Goal: Task Accomplishment & Management: Manage account settings

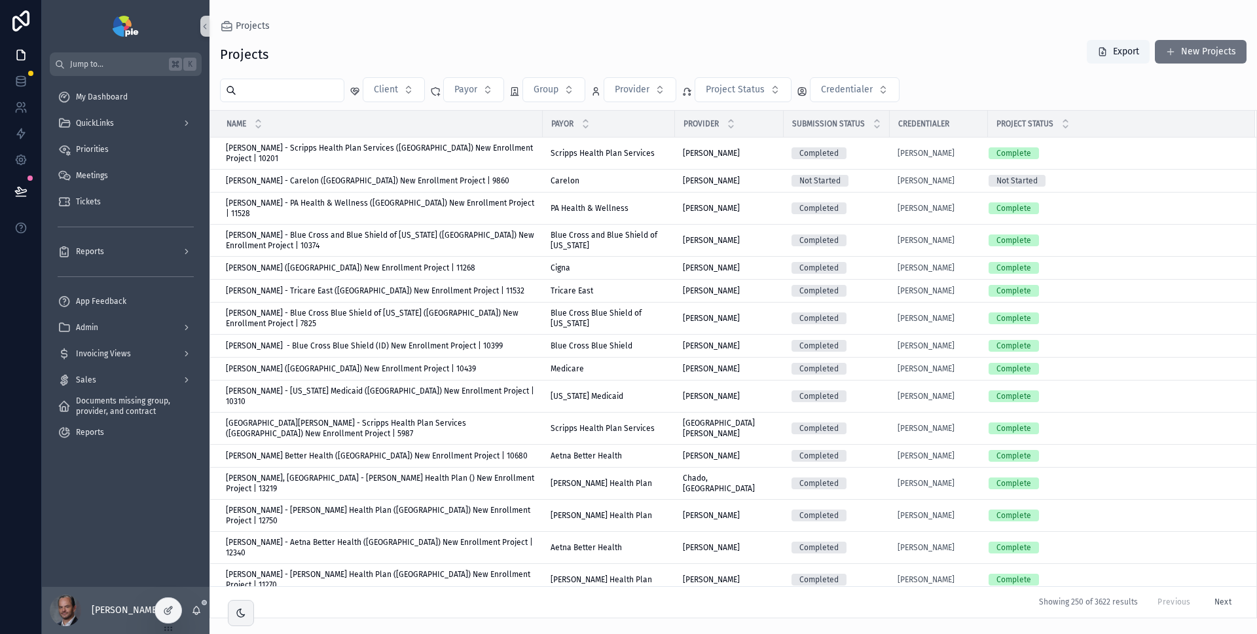
click at [114, 115] on div "QuickLinks" at bounding box center [126, 123] width 136 height 21
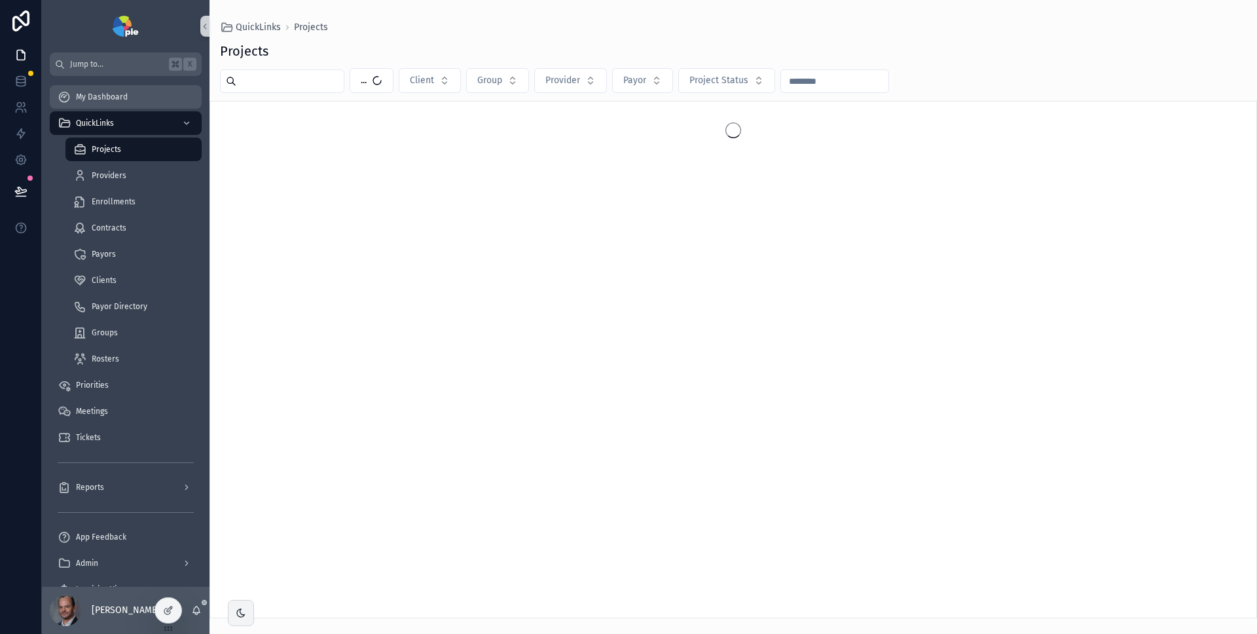
click at [120, 101] on span "My Dashboard" at bounding box center [102, 97] width 52 height 10
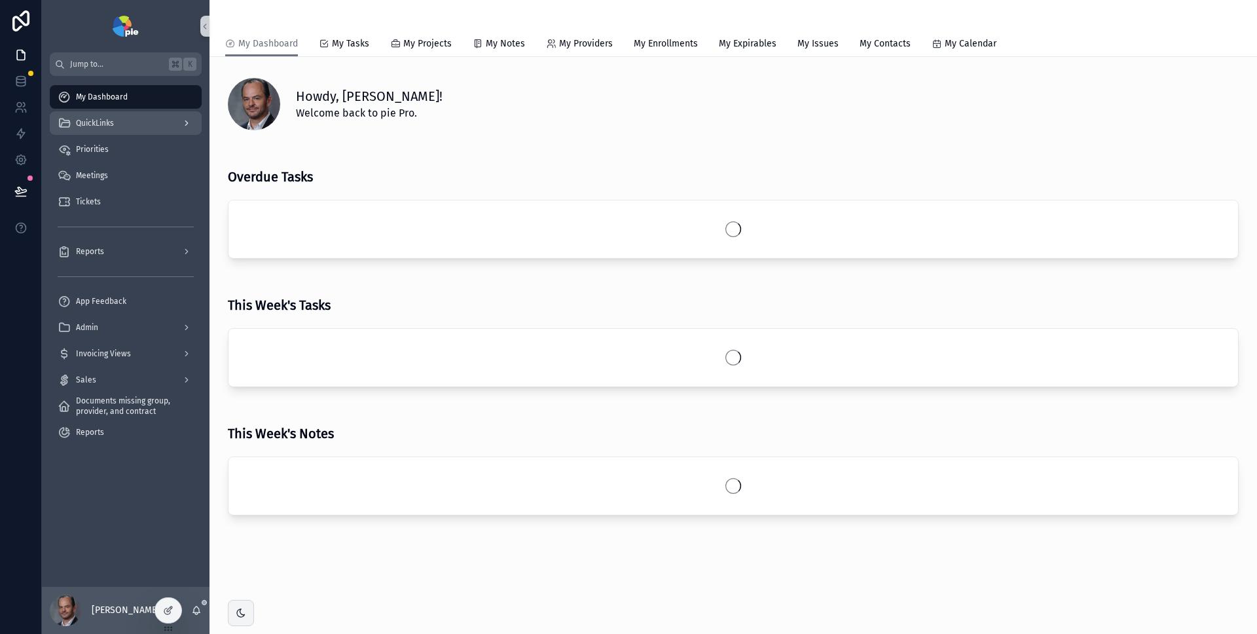
click at [115, 121] on div "QuickLinks" at bounding box center [126, 123] width 136 height 21
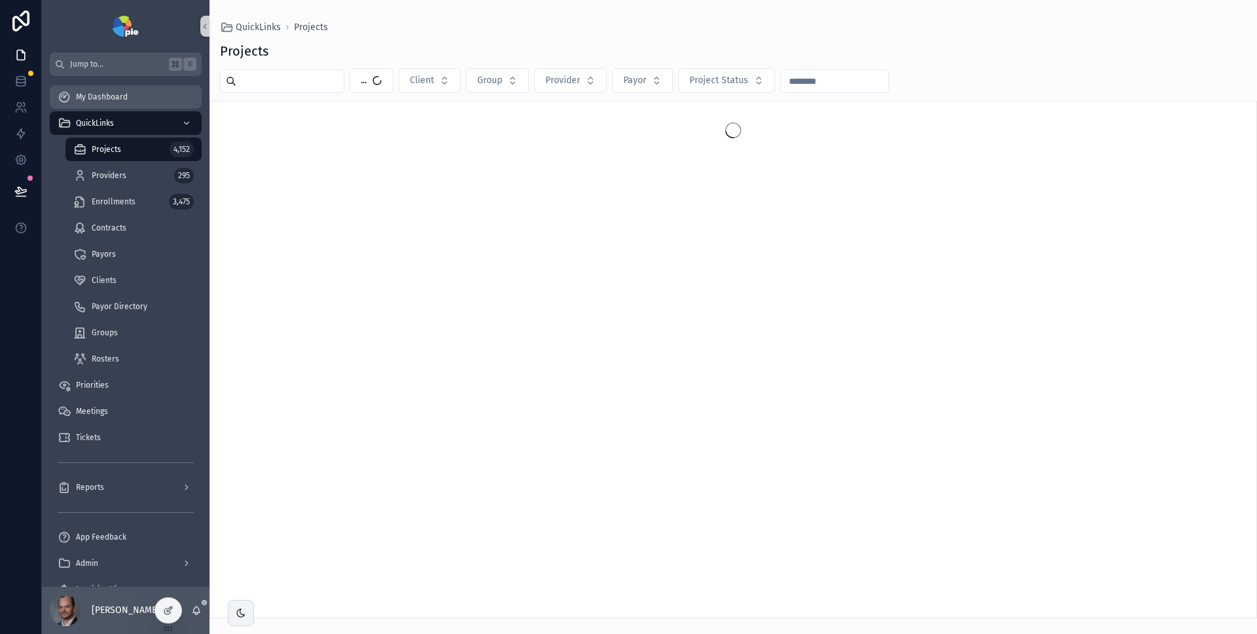
click at [116, 92] on span "My Dashboard" at bounding box center [102, 97] width 52 height 10
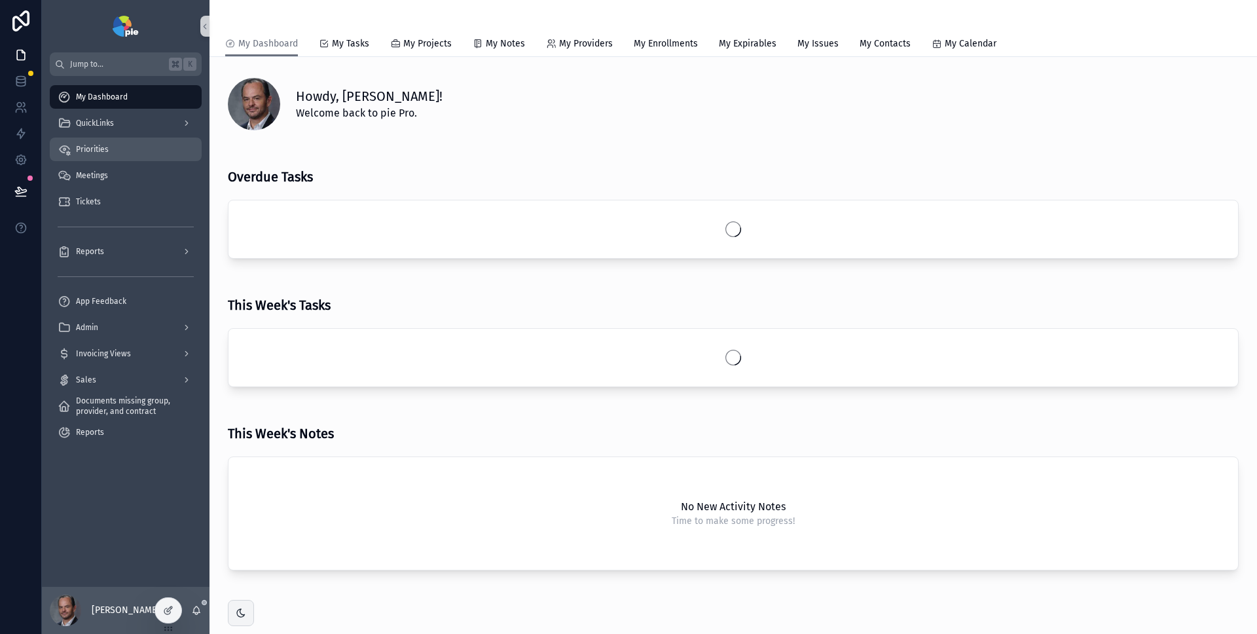
click at [109, 145] on div "Priorities" at bounding box center [126, 149] width 136 height 21
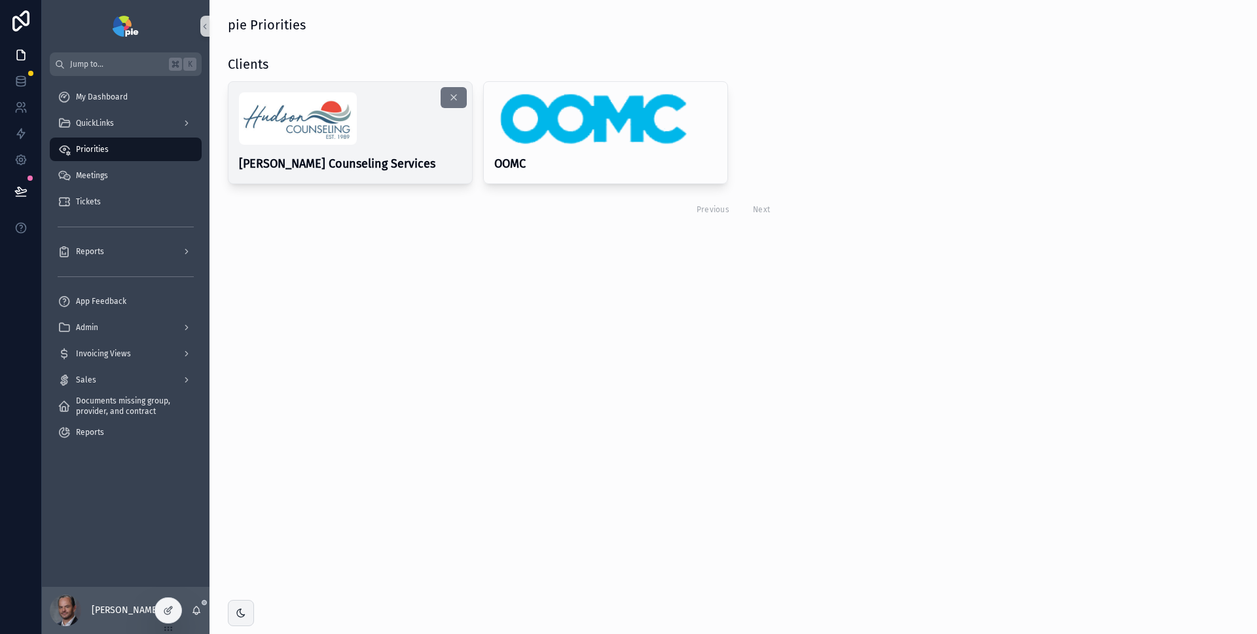
click at [367, 126] on div "scrollable content" at bounding box center [350, 118] width 223 height 52
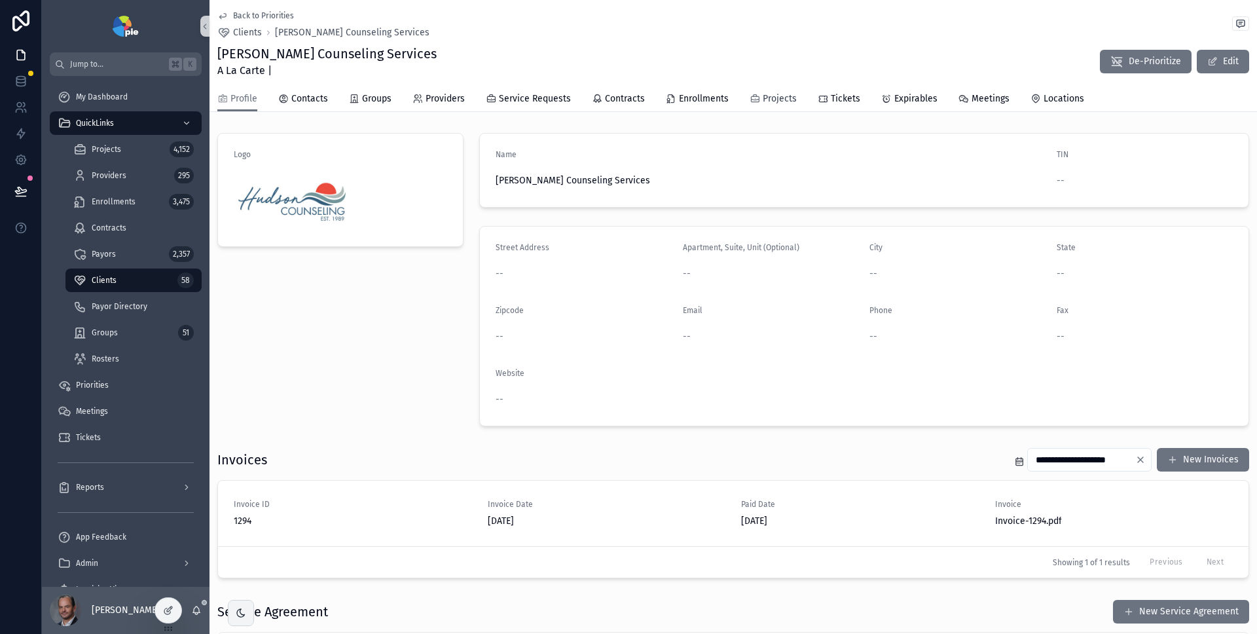
click at [773, 98] on span "Projects" at bounding box center [780, 98] width 34 height 13
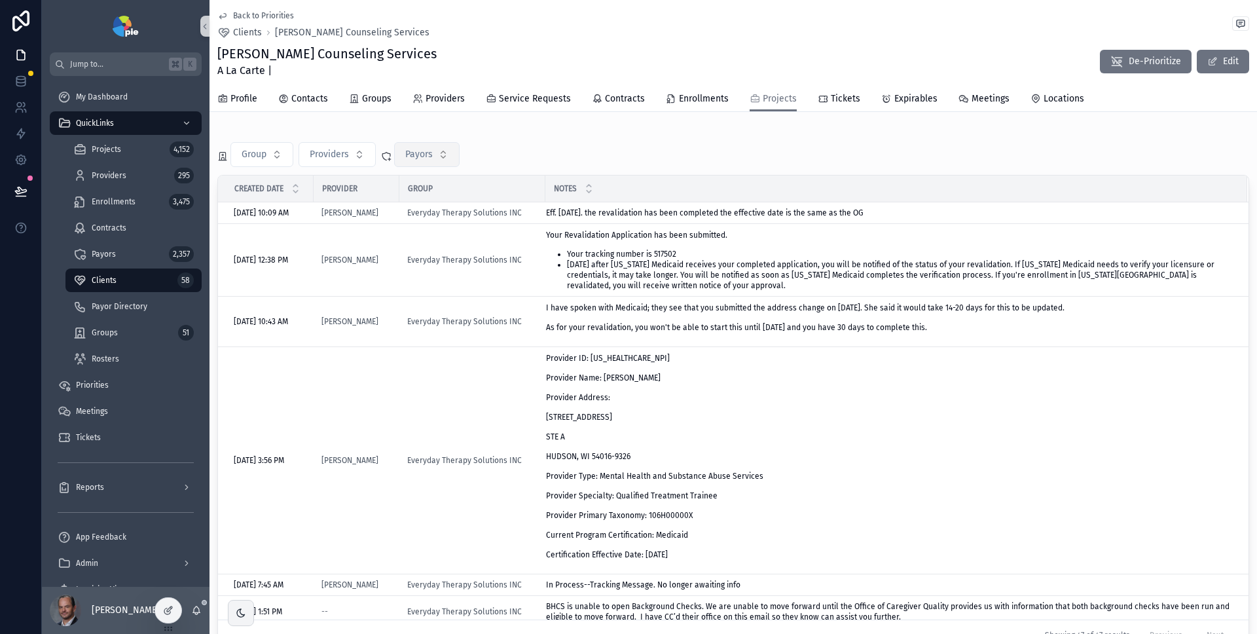
click at [454, 161] on button "Payors" at bounding box center [426, 154] width 65 height 25
type input "**********"
click at [456, 206] on span "UnitedHealthcare Community Plan of [US_STATE]" at bounding box center [419, 207] width 131 height 13
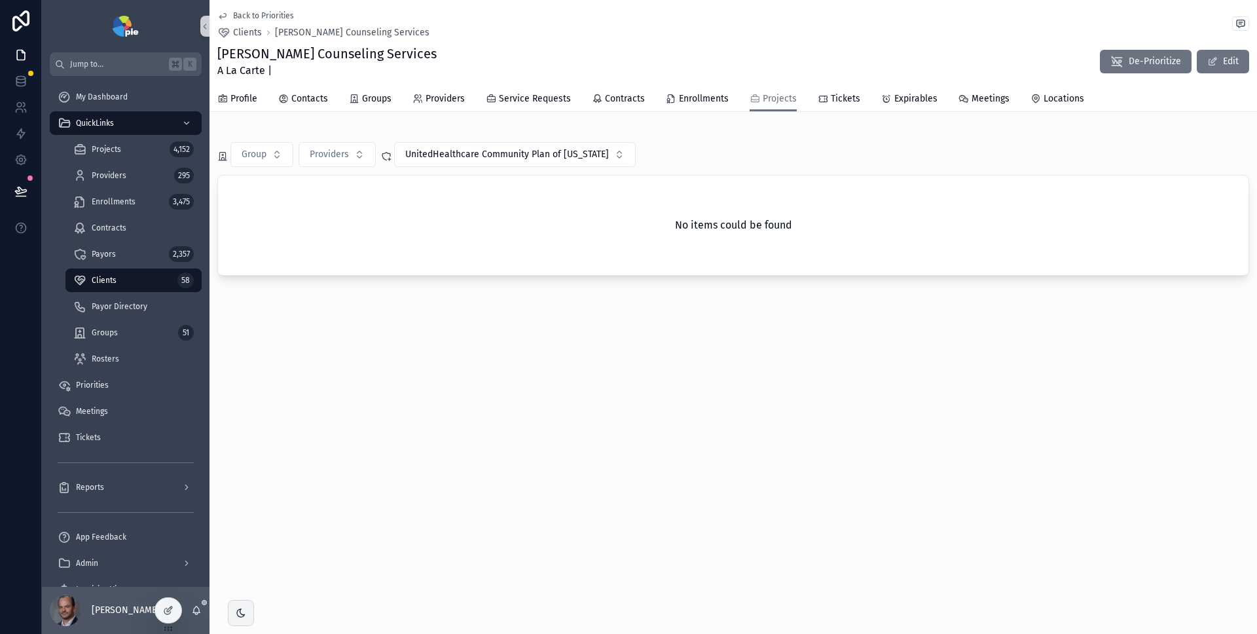
click at [701, 147] on div "Group Providers UnitedHealthcare Community Plan of [US_STATE]" at bounding box center [733, 154] width 1032 height 25
drag, startPoint x: 752, startPoint y: 158, endPoint x: 724, endPoint y: 139, distance: 34.2
click at [752, 157] on div "Group Providers UnitedHealthcare Community Plan of [US_STATE]" at bounding box center [733, 154] width 1032 height 25
click at [576, 149] on span "UnitedHealthcare Community Plan of [US_STATE]" at bounding box center [507, 154] width 204 height 13
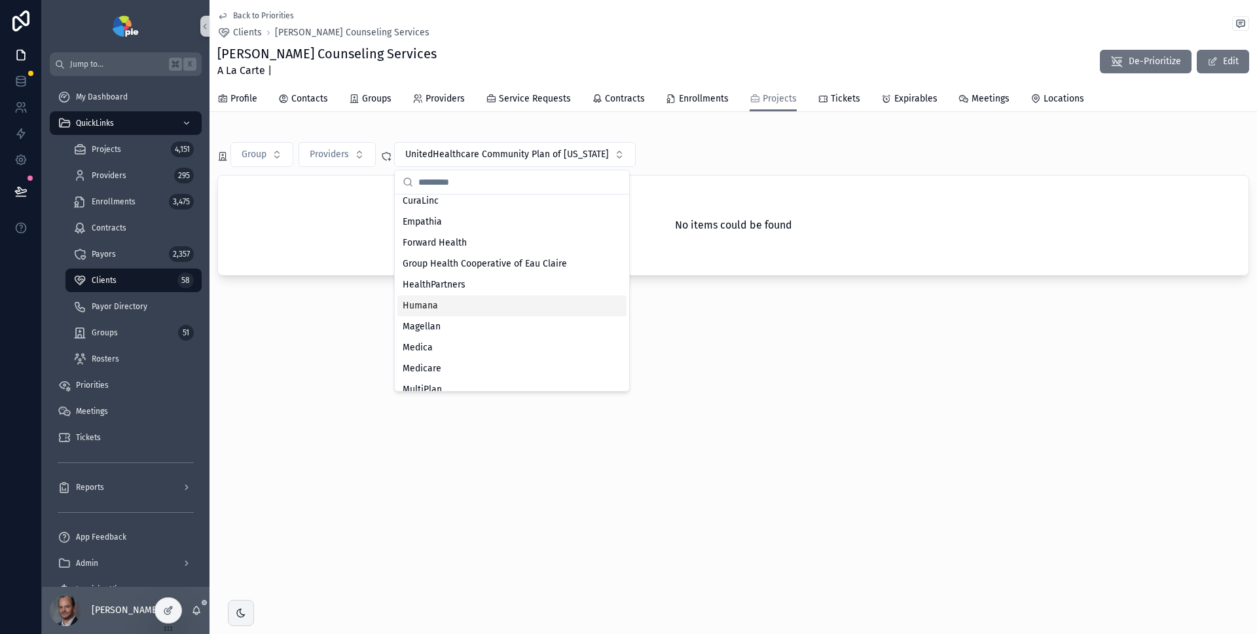
scroll to position [354, 0]
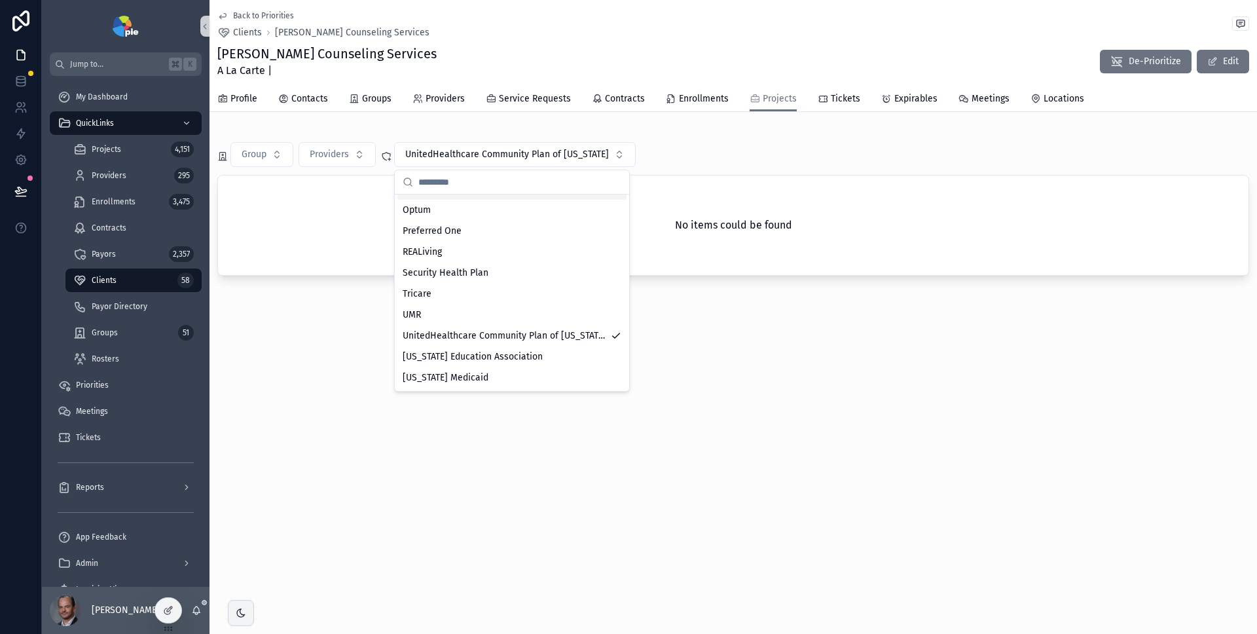
click at [701, 151] on div "Group Providers UnitedHealthcare Community Plan of [US_STATE]" at bounding box center [733, 154] width 1032 height 25
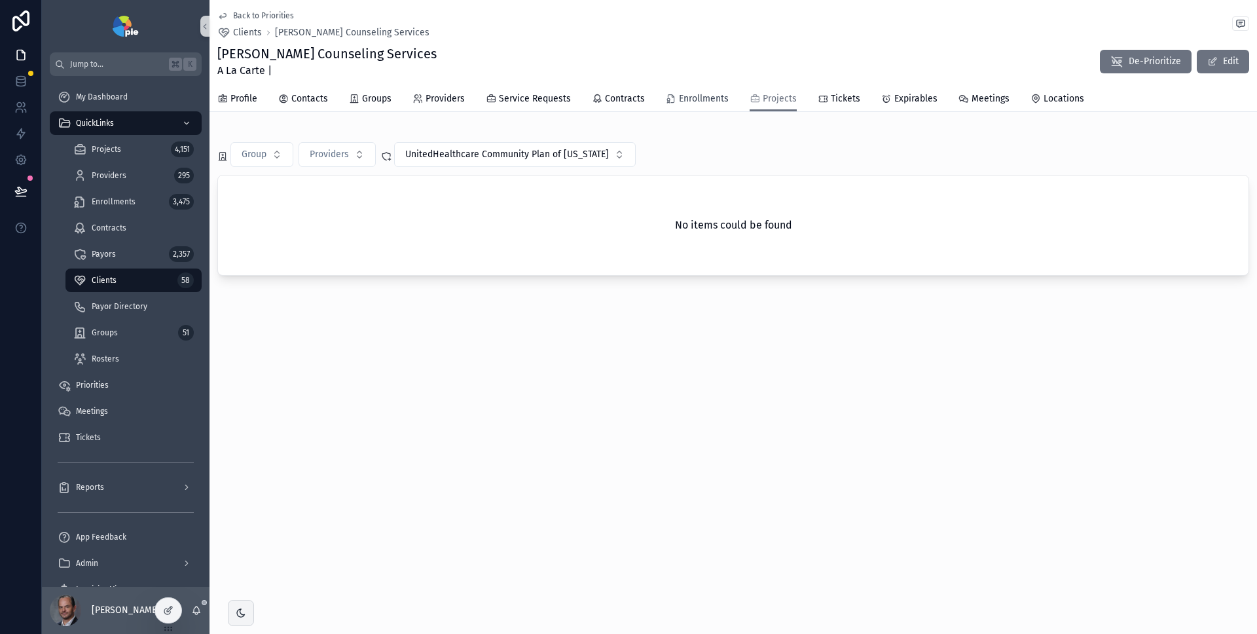
click at [694, 103] on span "Enrollments" at bounding box center [704, 98] width 50 height 13
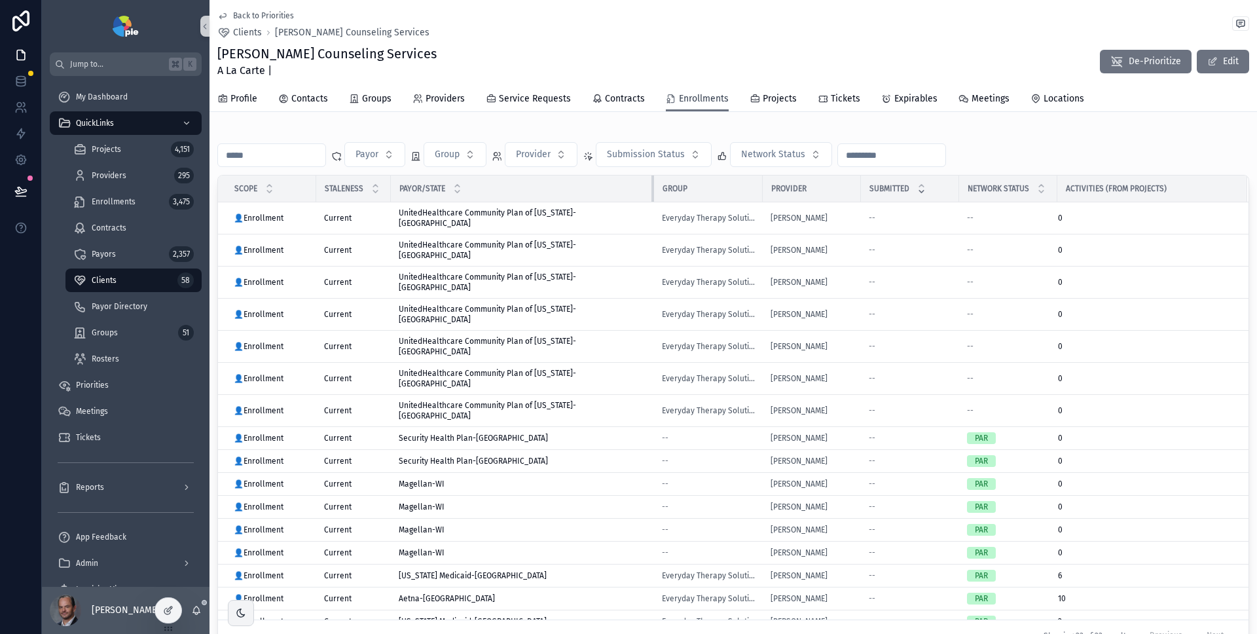
drag, startPoint x: 510, startPoint y: 190, endPoint x: 652, endPoint y: 196, distance: 142.2
click at [652, 196] on tr "Scope Staleness Payor/State Group Provider Submitted Network Status Activities …" at bounding box center [733, 189] width 1031 height 27
click at [781, 100] on span "Projects" at bounding box center [780, 98] width 34 height 13
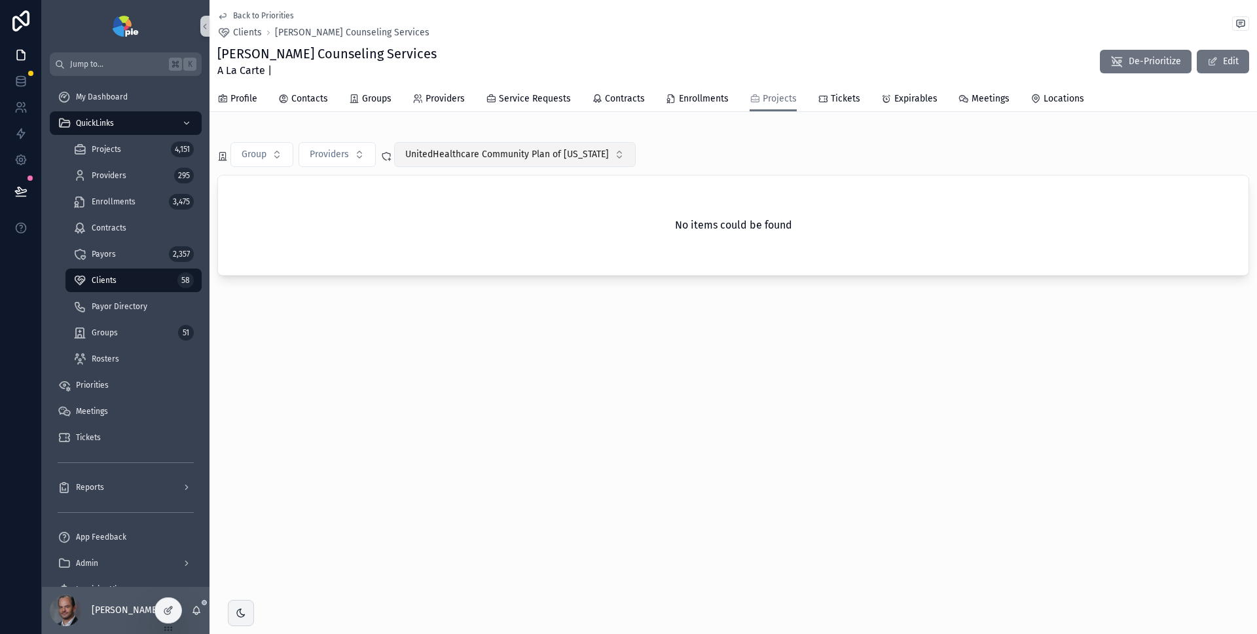
click at [522, 157] on span "UnitedHealthcare Community Plan of [US_STATE]" at bounding box center [507, 154] width 204 height 13
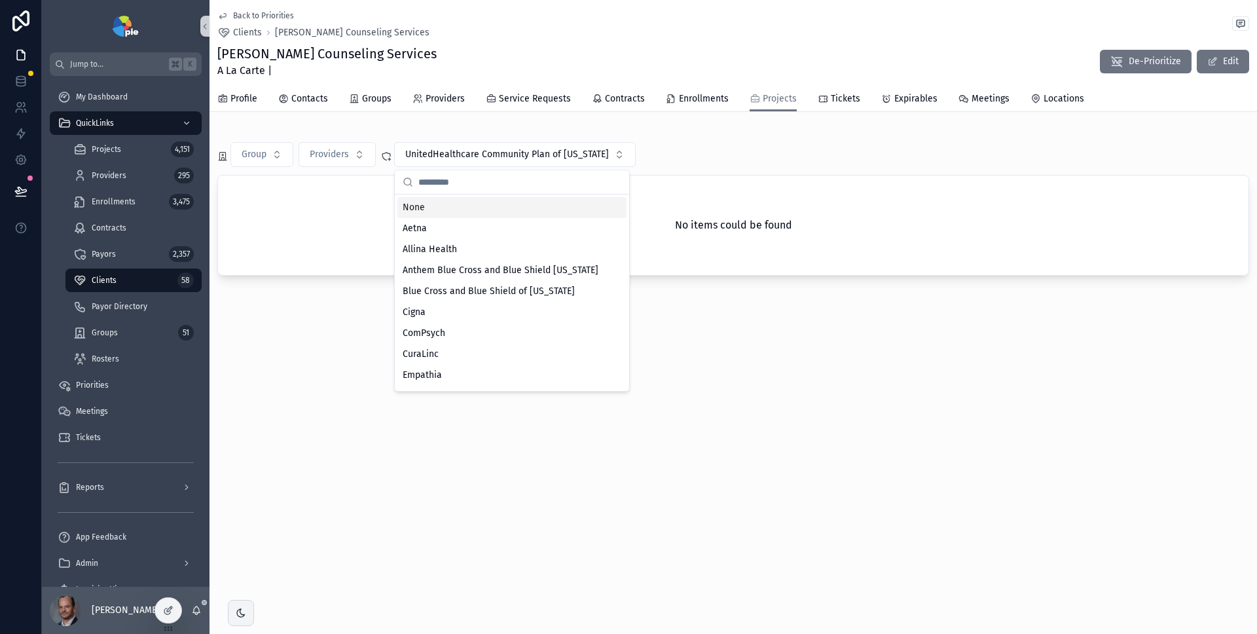
click at [476, 215] on div "None" at bounding box center [512, 207] width 229 height 21
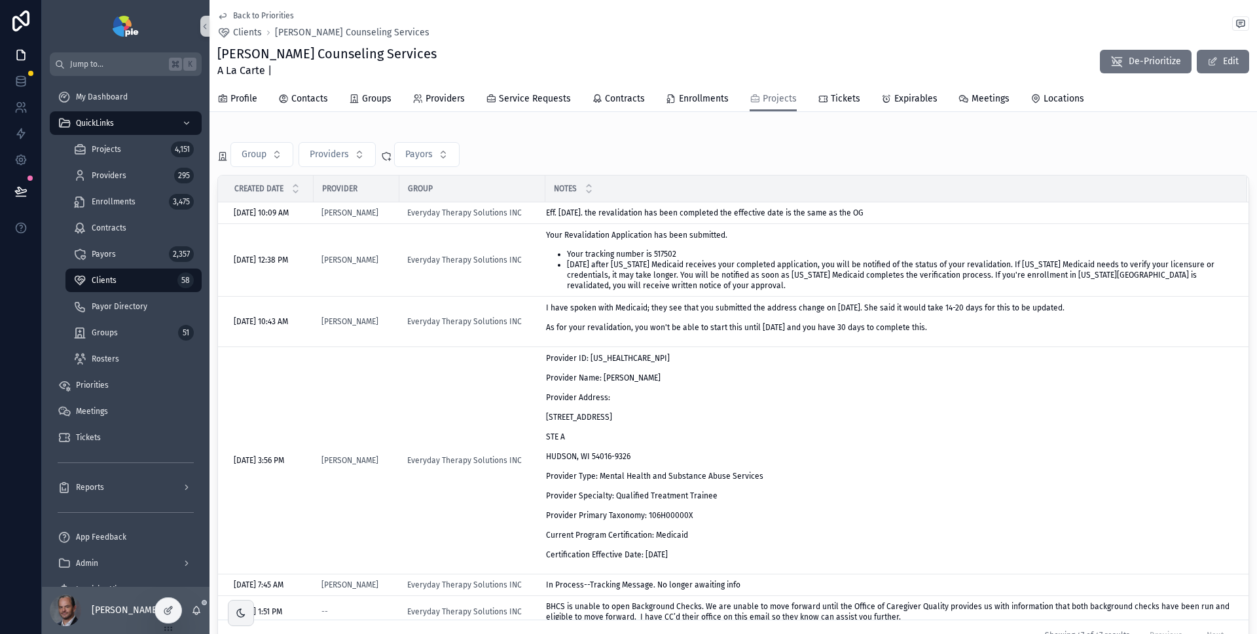
click at [674, 162] on div "Group Providers Payors" at bounding box center [733, 154] width 1032 height 25
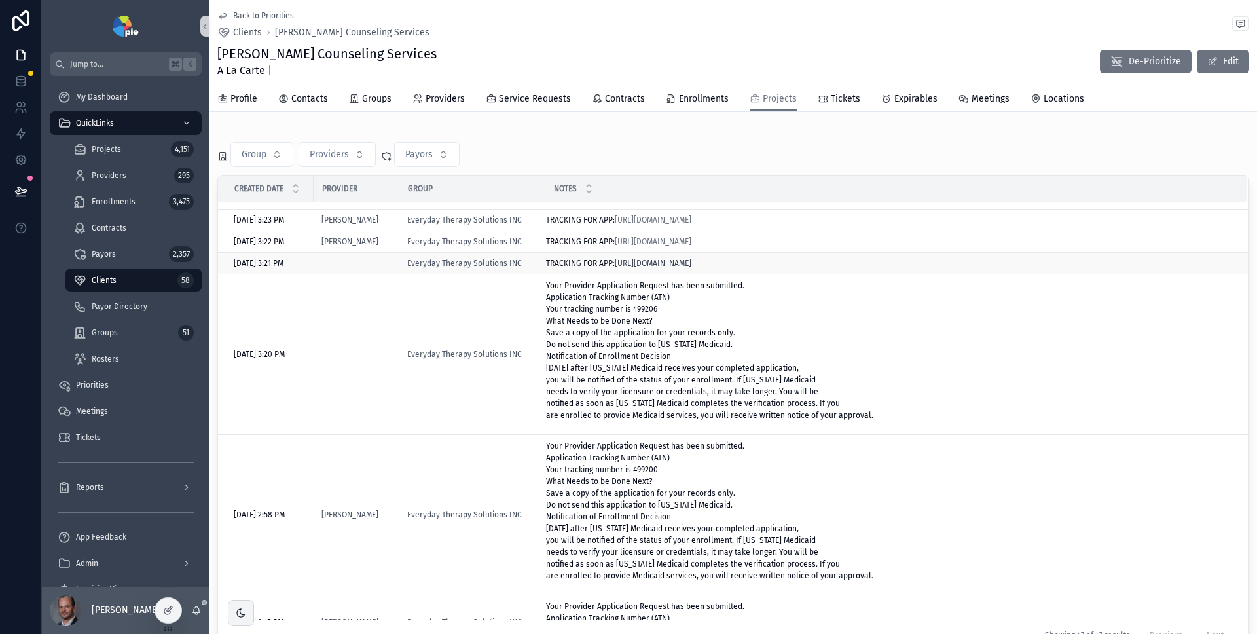
scroll to position [1069, 0]
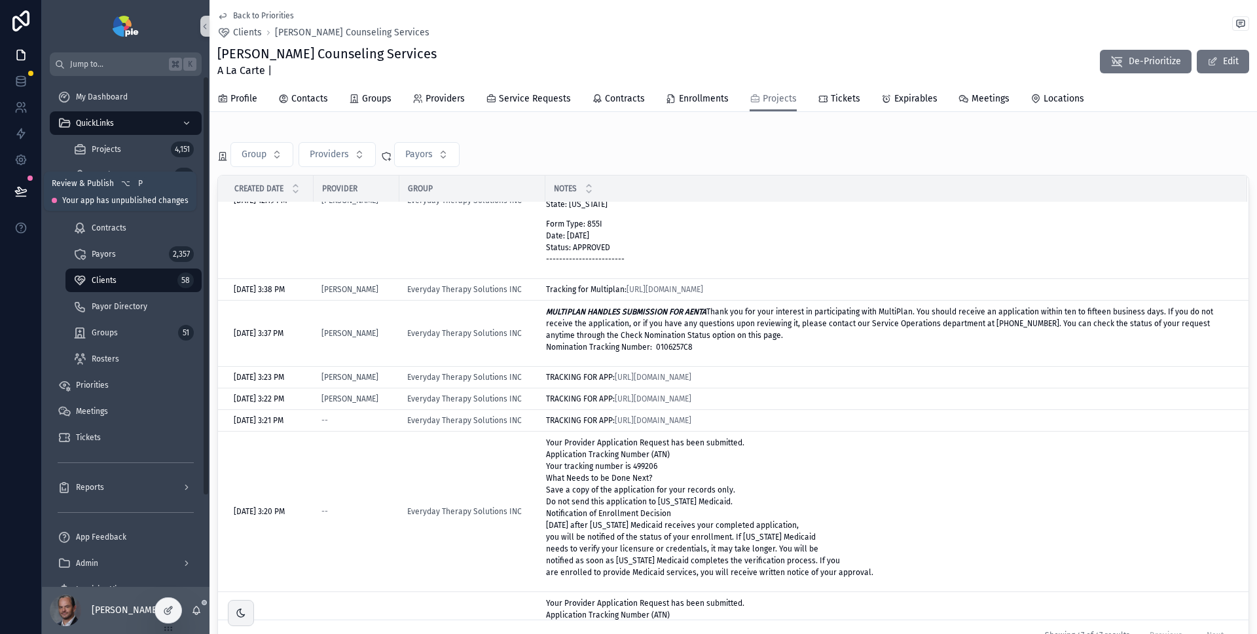
click at [19, 191] on icon at bounding box center [20, 190] width 11 height 7
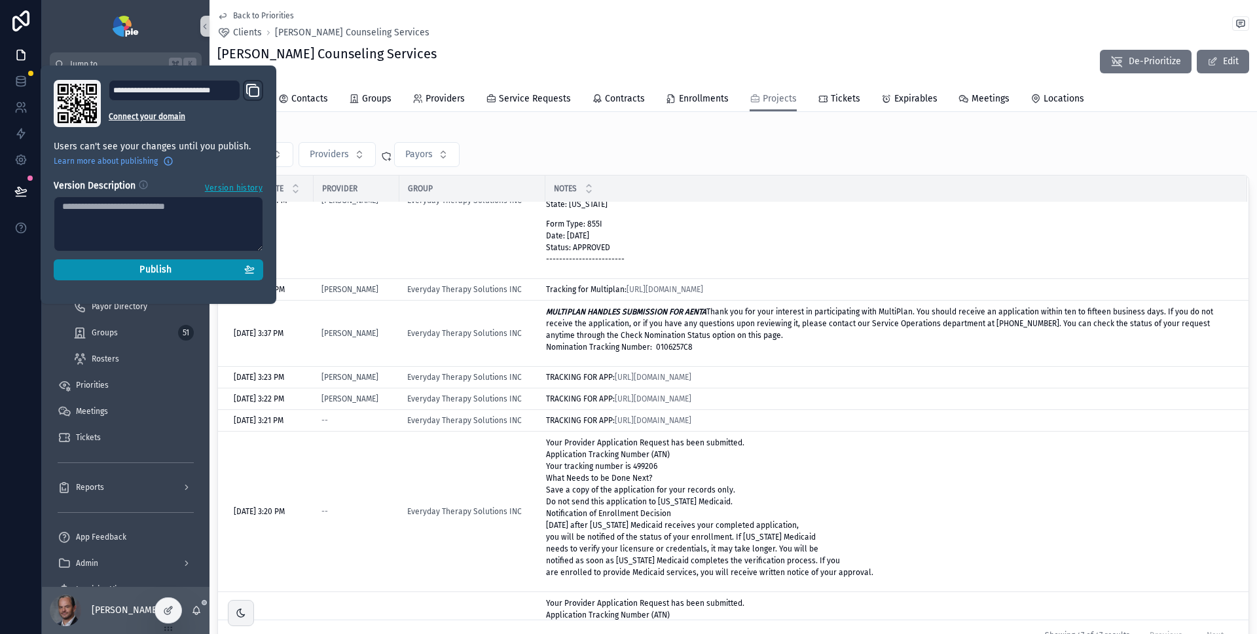
click at [109, 267] on div "Publish" at bounding box center [158, 270] width 193 height 12
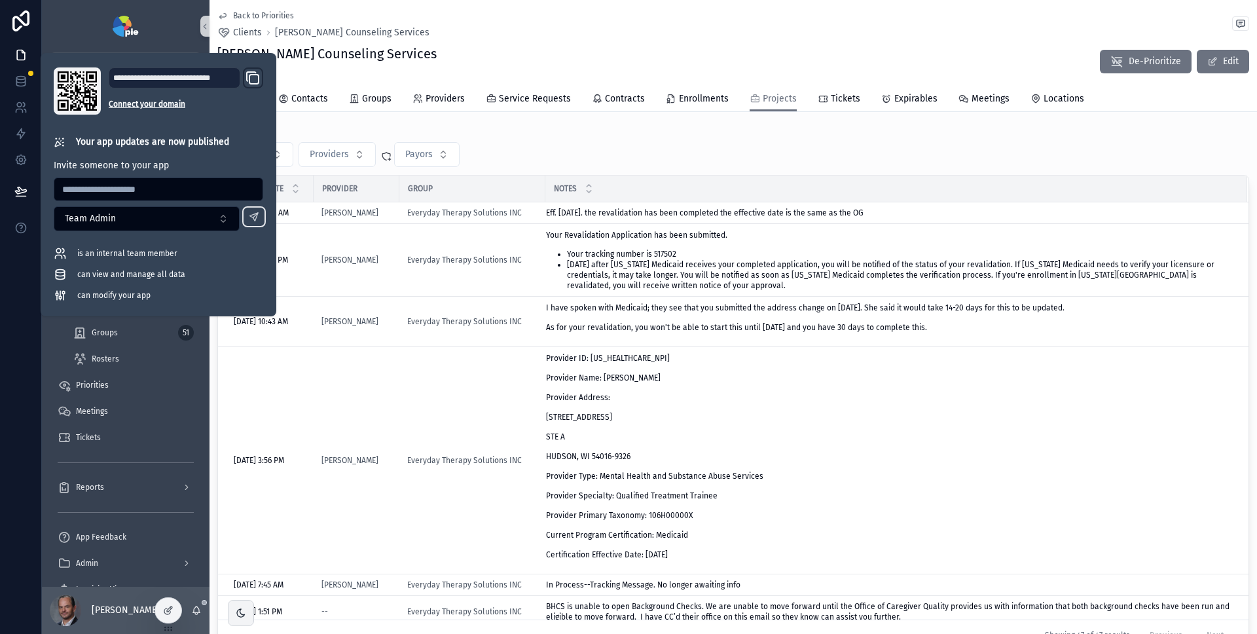
click at [948, 154] on div "Group Providers Payors" at bounding box center [733, 154] width 1032 height 25
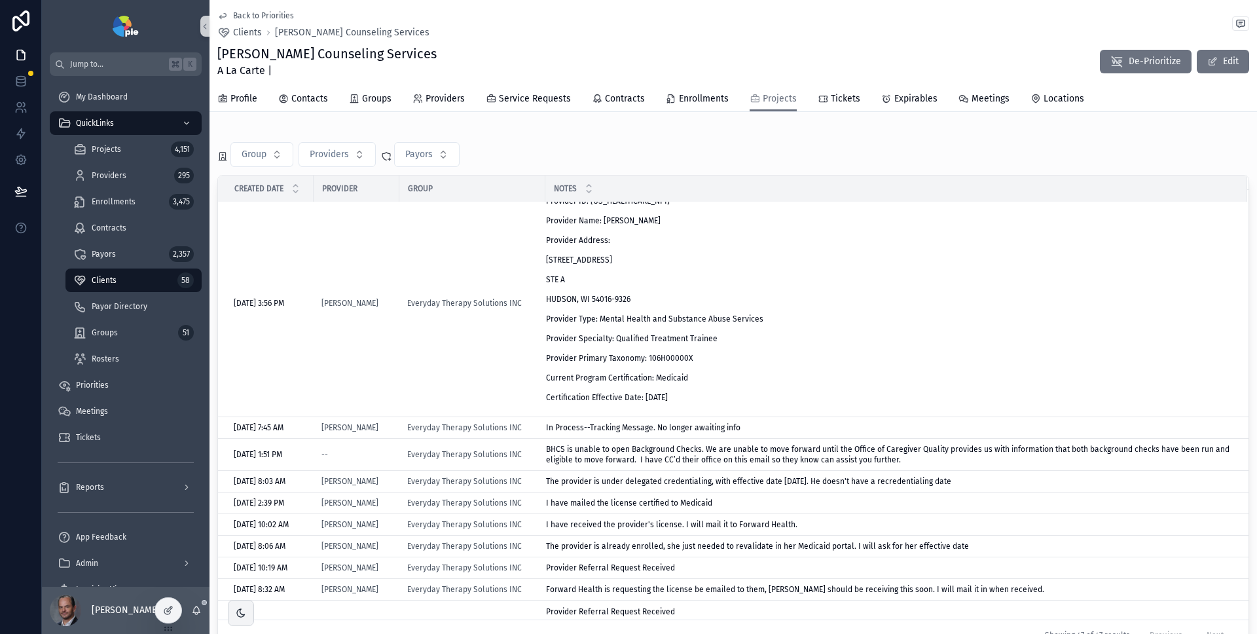
scroll to position [6, 0]
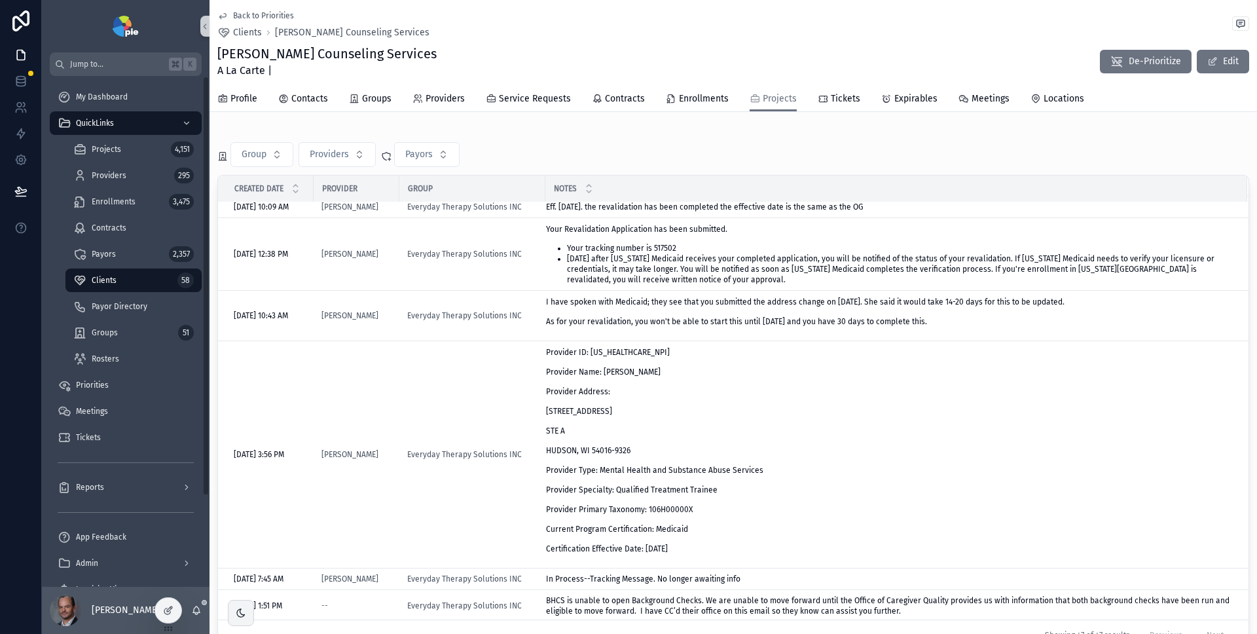
click at [859, 128] on div "Group Providers Payors Created Date Provider Group Notes [DATE] 10:09 AM [DATE]…" at bounding box center [734, 392] width 1048 height 529
drag, startPoint x: 176, startPoint y: 608, endPoint x: 182, endPoint y: 606, distance: 7.1
click at [176, 608] on div at bounding box center [168, 610] width 26 height 25
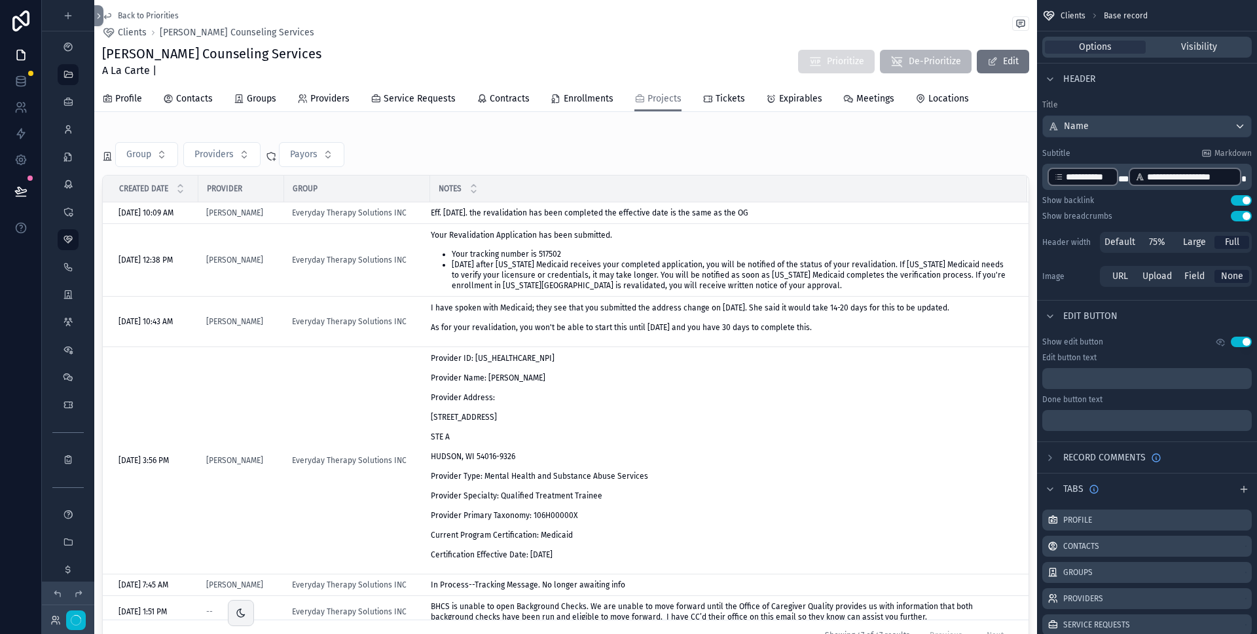
click at [729, 162] on div "scrollable content" at bounding box center [565, 392] width 943 height 529
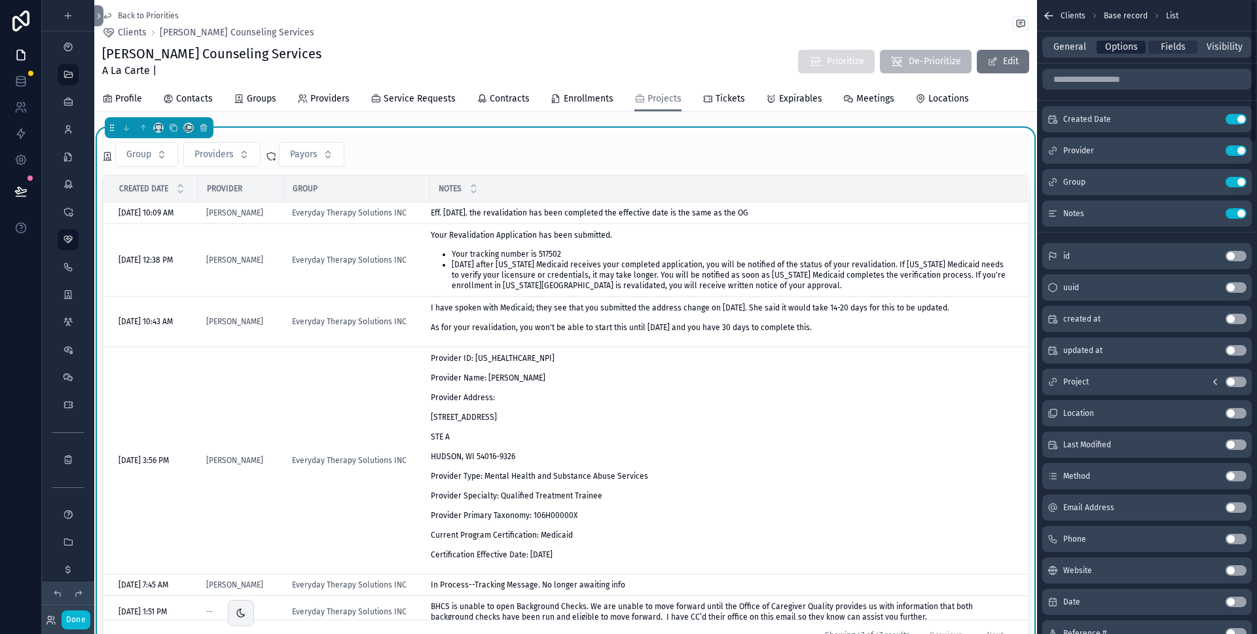
click at [1119, 44] on span "Options" at bounding box center [1121, 47] width 33 height 13
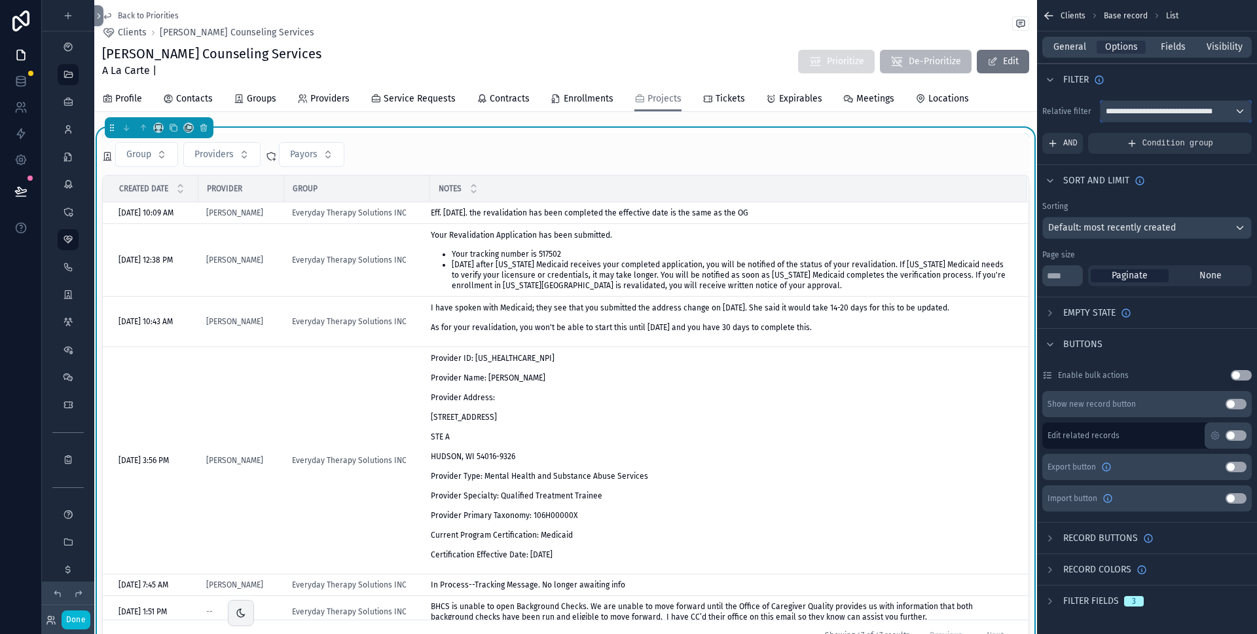
click at [1196, 112] on span "**********" at bounding box center [1161, 111] width 110 height 10
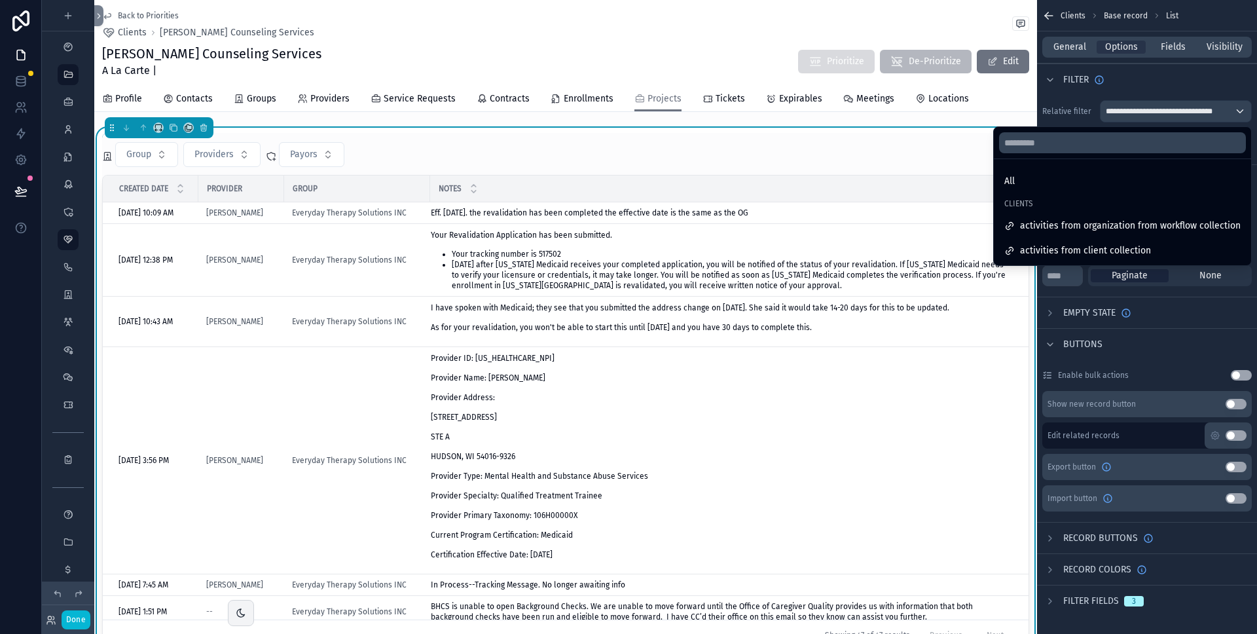
click at [1194, 86] on div "scrollable content" at bounding box center [628, 317] width 1257 height 634
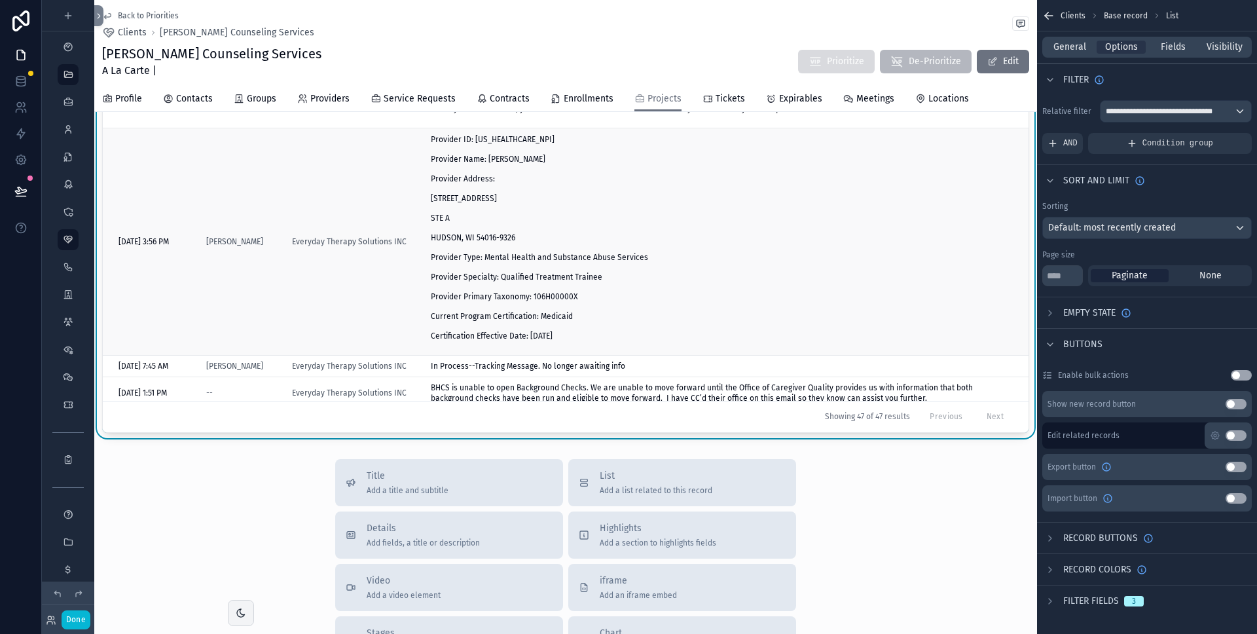
scroll to position [0, 0]
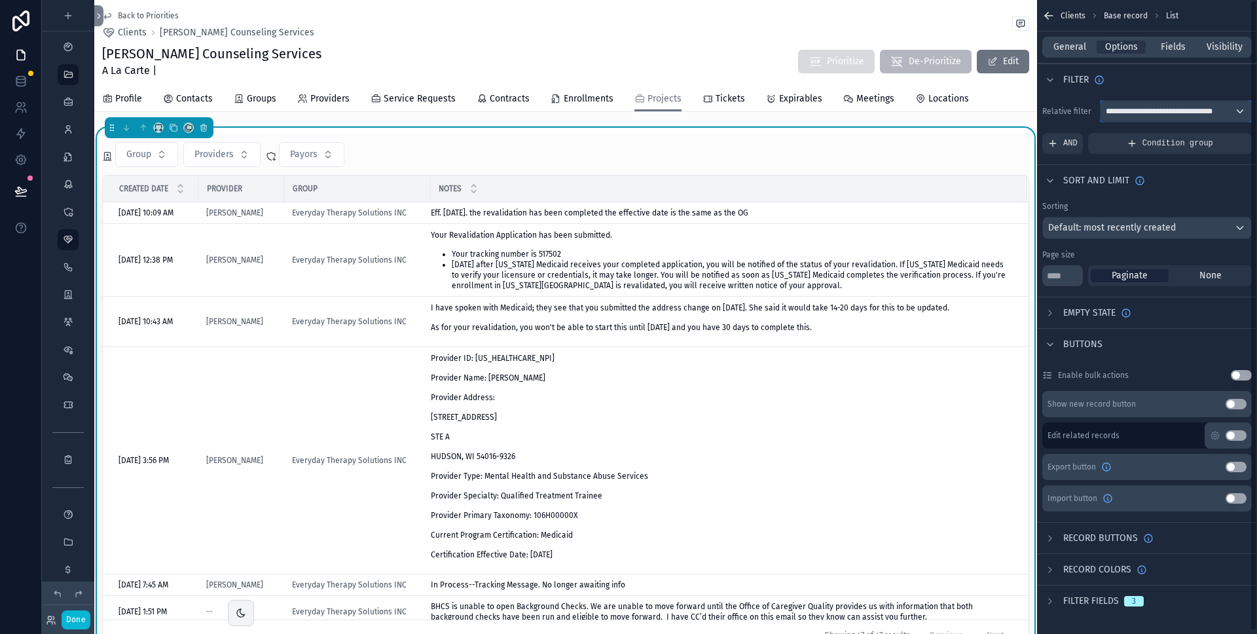
click at [1170, 111] on span "**********" at bounding box center [1161, 111] width 110 height 10
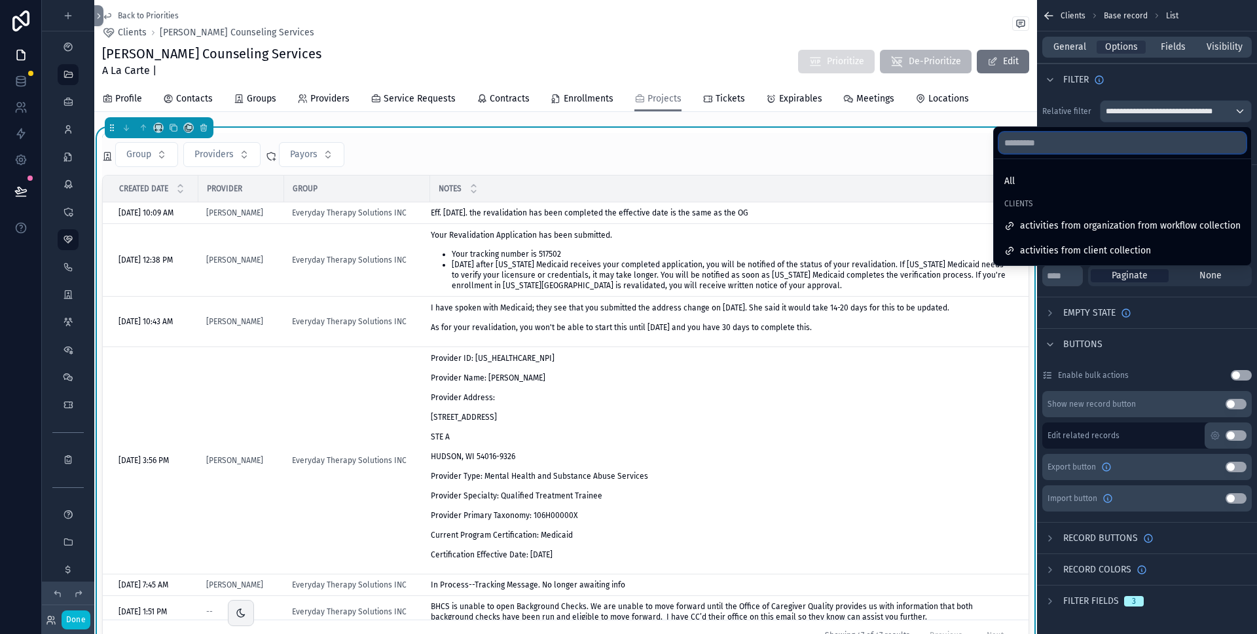
click at [1075, 145] on input "text" at bounding box center [1122, 142] width 247 height 21
click at [1136, 84] on div "scrollable content" at bounding box center [628, 317] width 1257 height 634
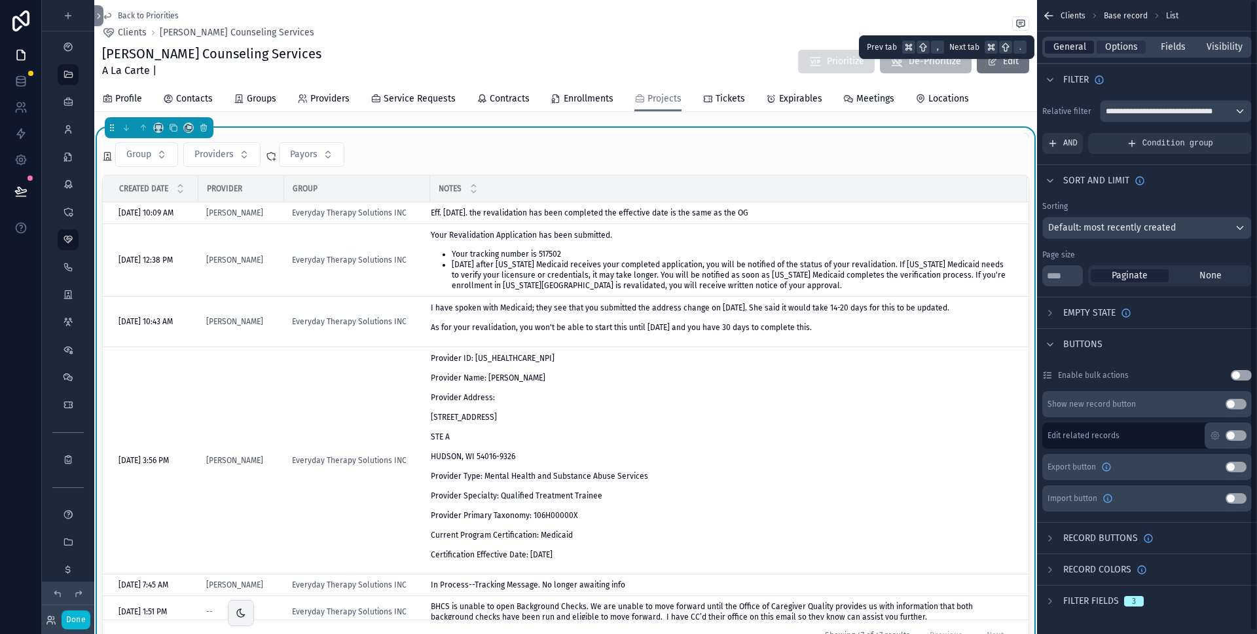
click at [1074, 46] on span "General" at bounding box center [1070, 47] width 33 height 13
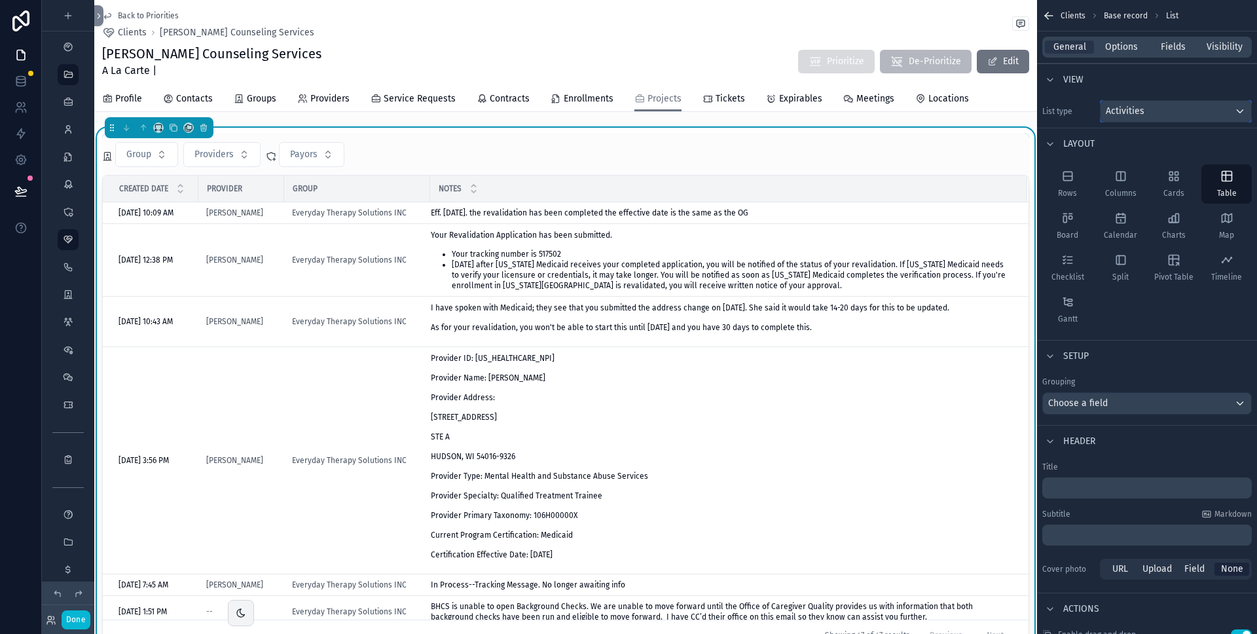
click at [1140, 120] on div "Activities" at bounding box center [1176, 111] width 151 height 21
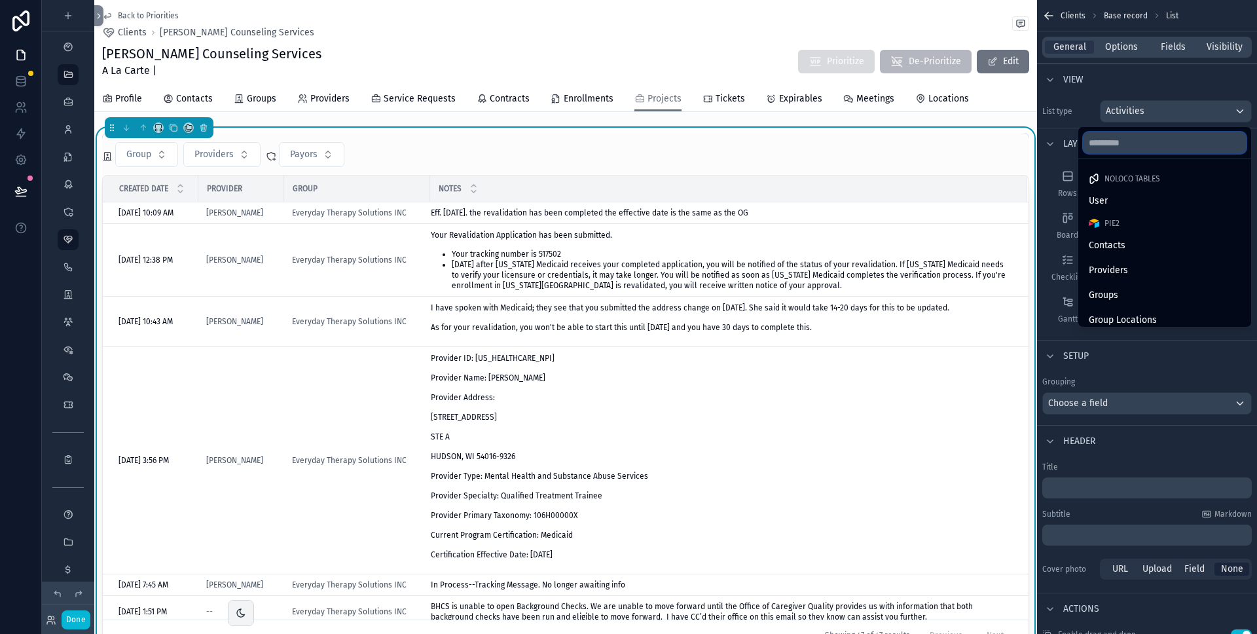
click at [1124, 148] on input "text" at bounding box center [1165, 142] width 162 height 21
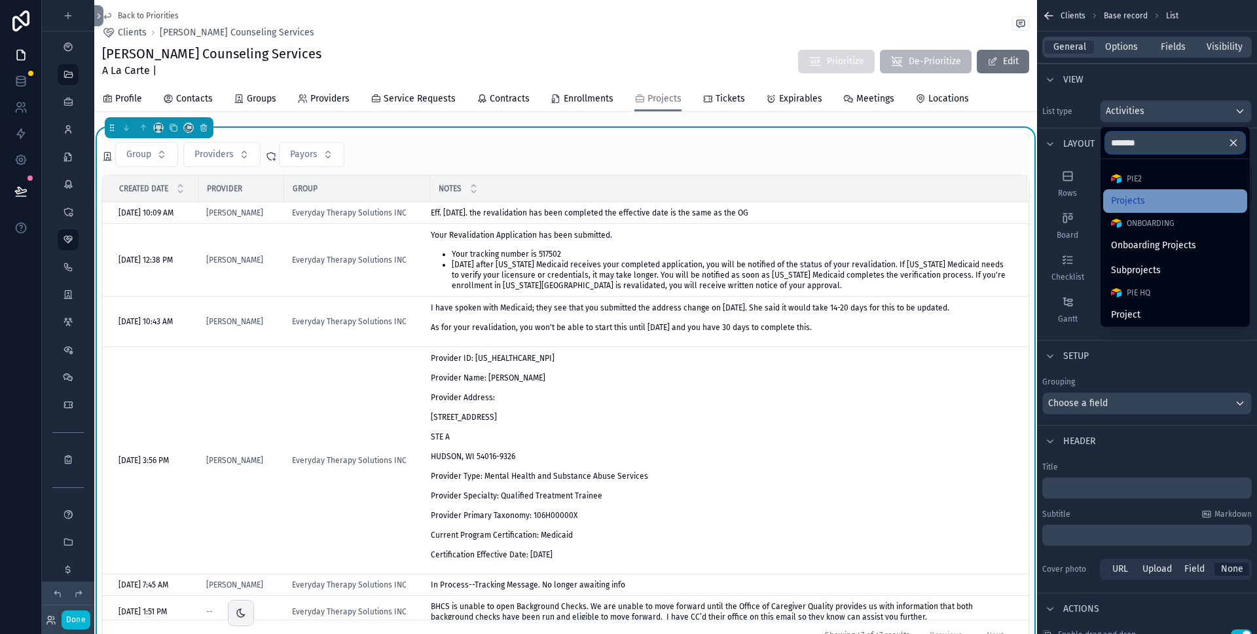
type input "*******"
click at [1155, 204] on div "Projects" at bounding box center [1175, 201] width 128 height 16
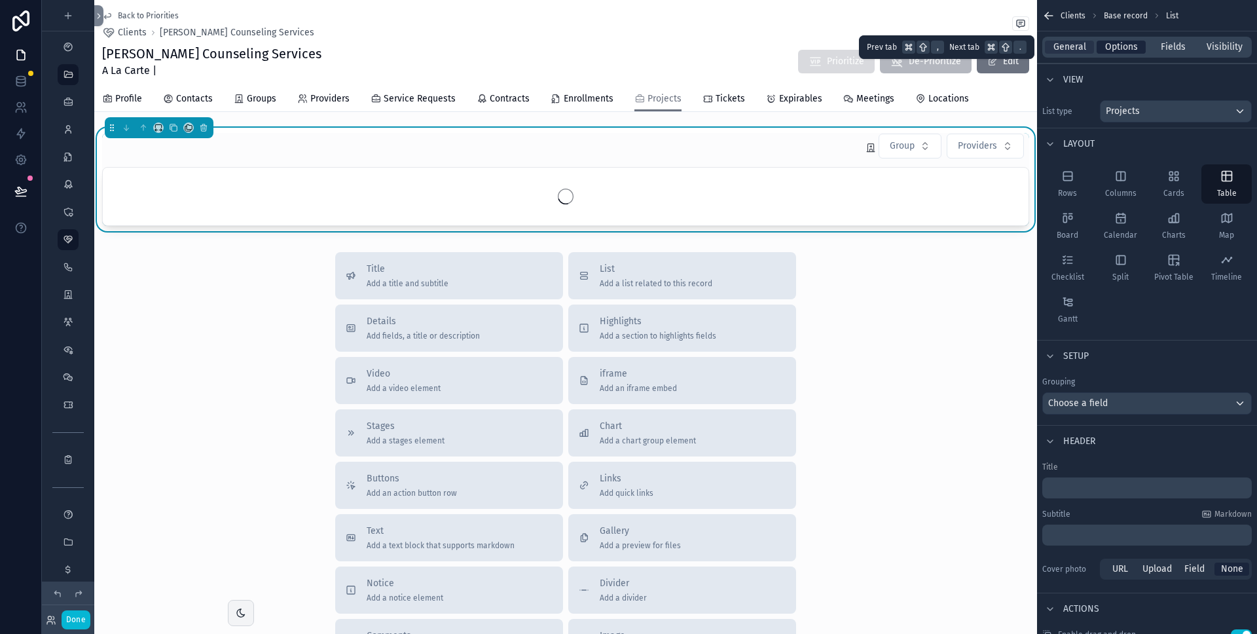
click at [1128, 47] on span "Options" at bounding box center [1121, 47] width 33 height 13
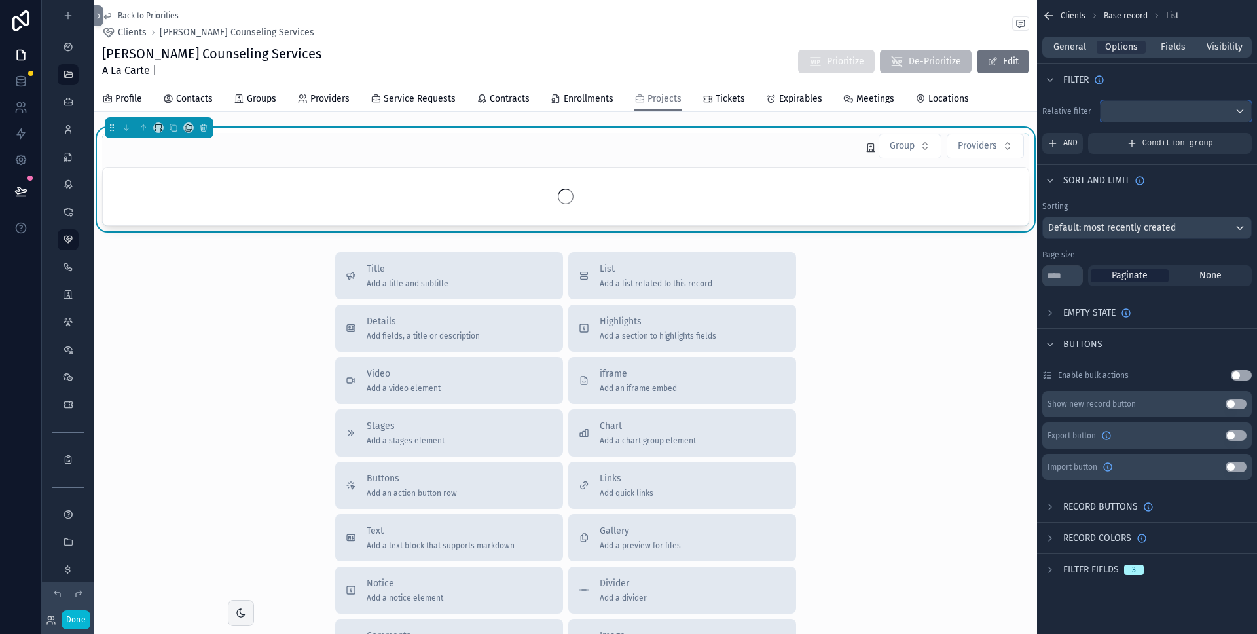
click at [1153, 106] on div "scrollable content" at bounding box center [1176, 111] width 151 height 21
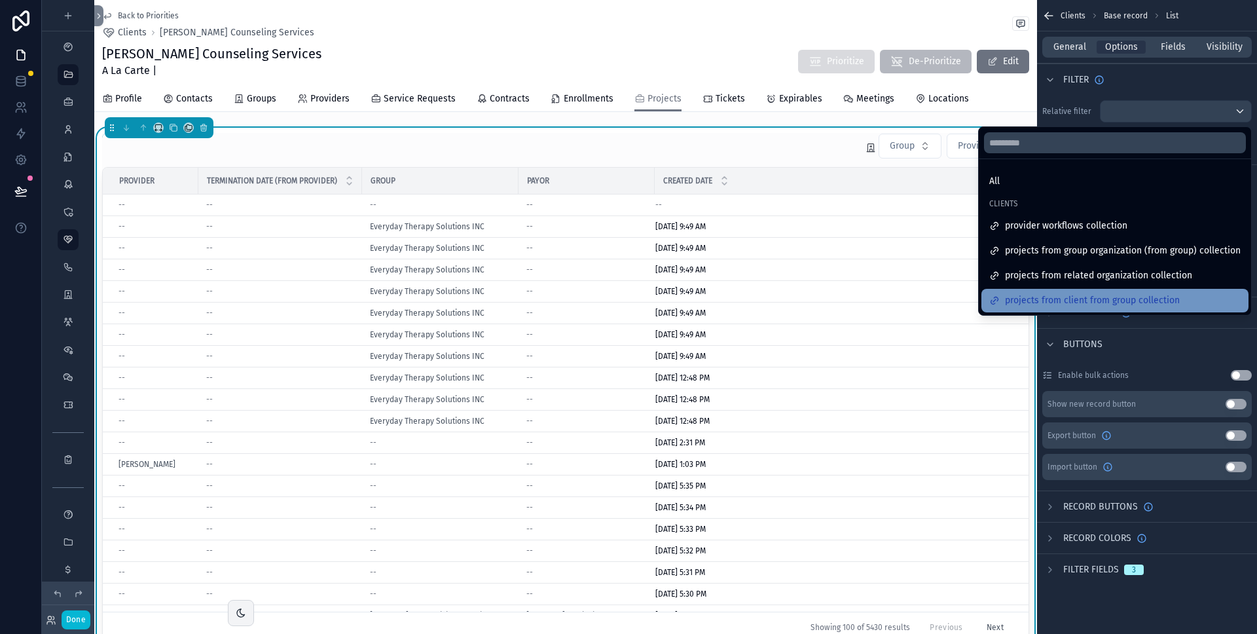
click at [1102, 297] on span "projects from client from group collection" at bounding box center [1092, 301] width 175 height 16
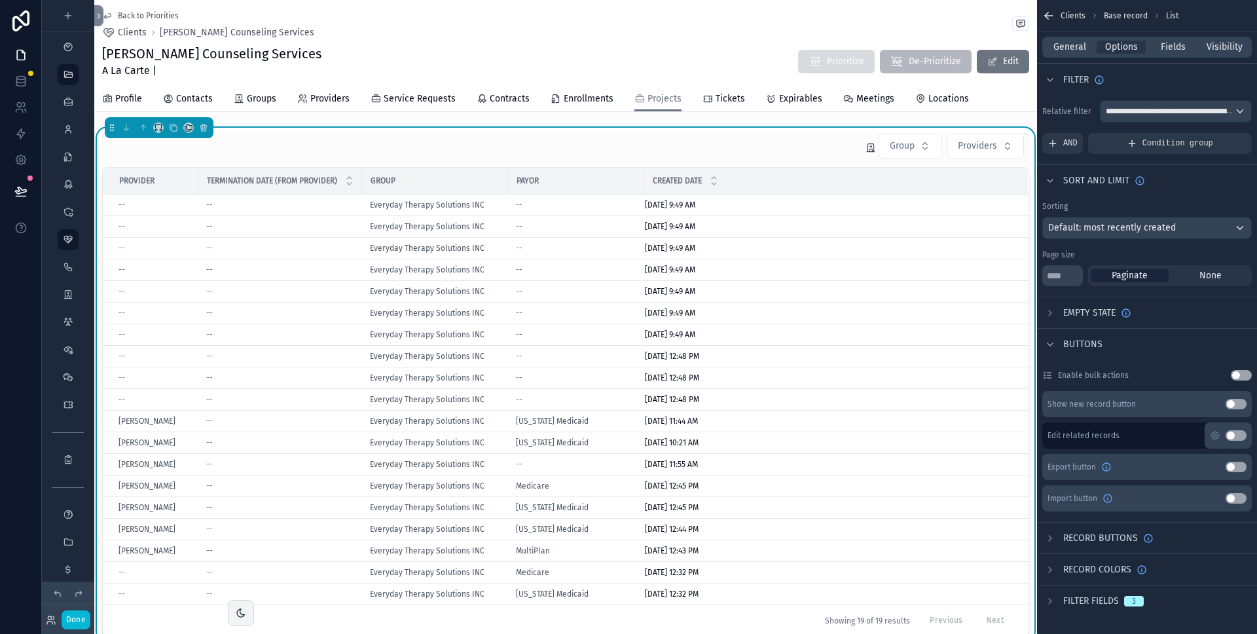
scroll to position [3, 0]
click at [1054, 594] on icon "scrollable content" at bounding box center [1050, 598] width 10 height 10
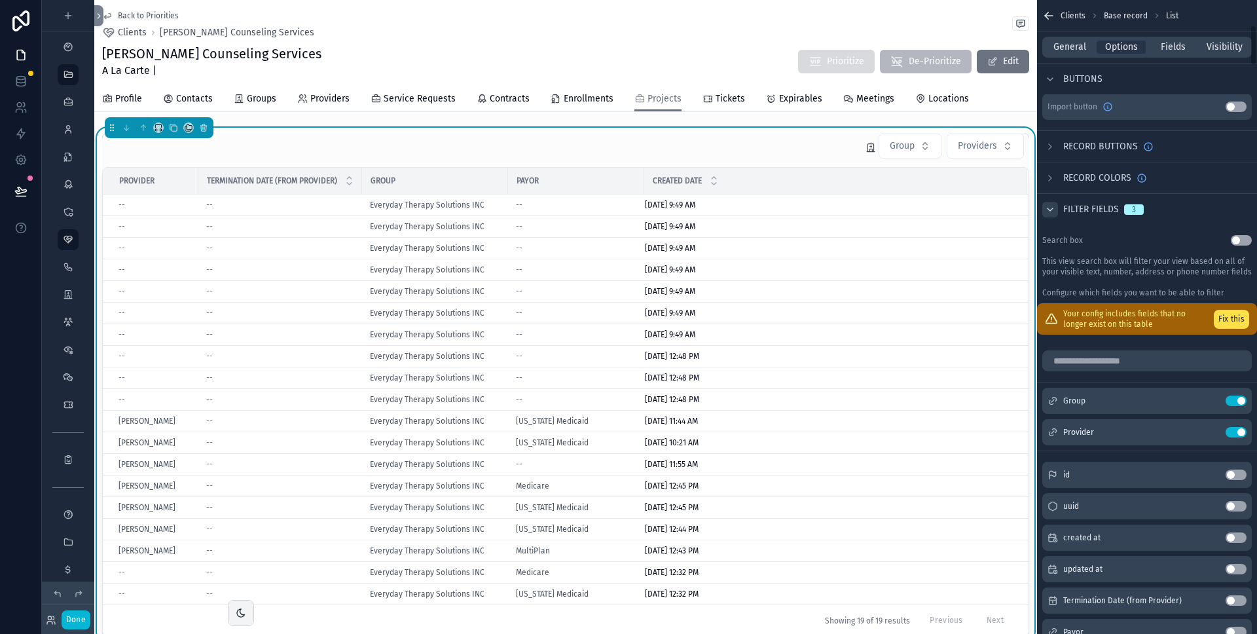
scroll to position [553, 0]
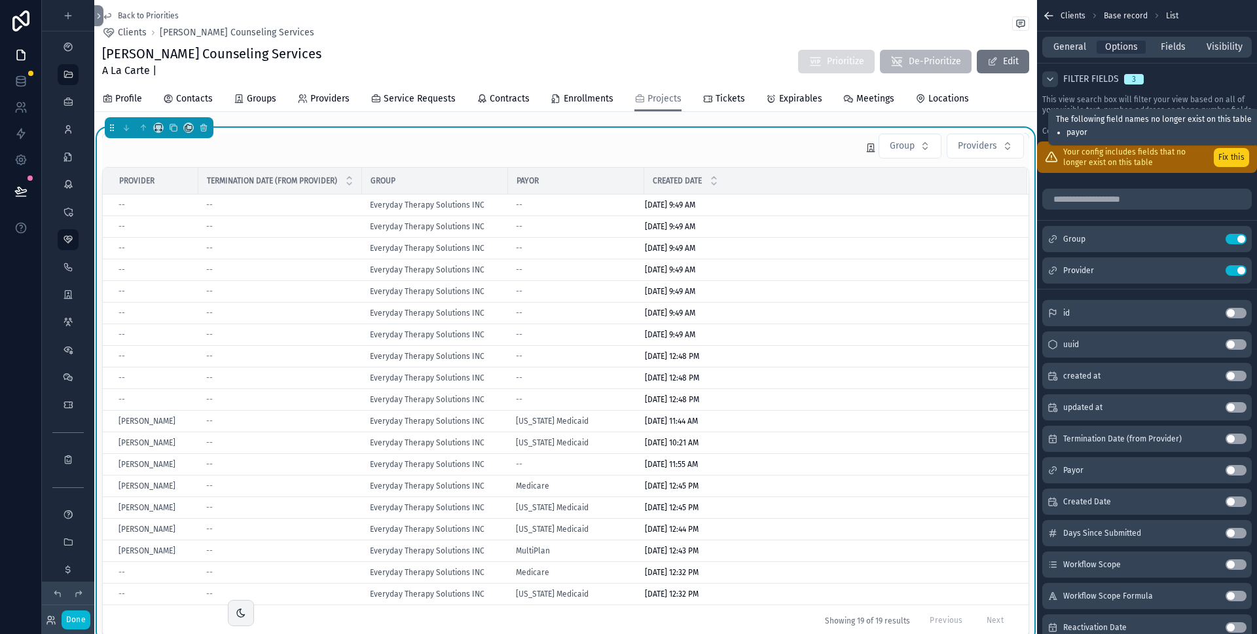
click at [1233, 165] on button "Fix this" at bounding box center [1231, 157] width 35 height 19
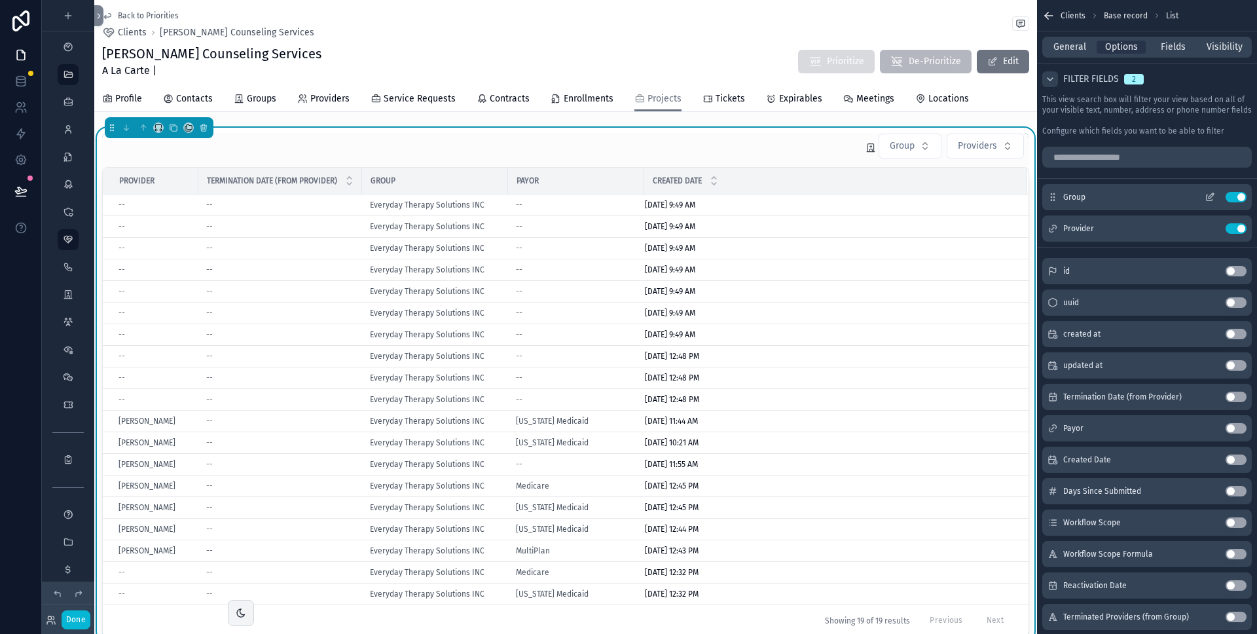
click at [1212, 196] on icon "scrollable content" at bounding box center [1210, 197] width 10 height 10
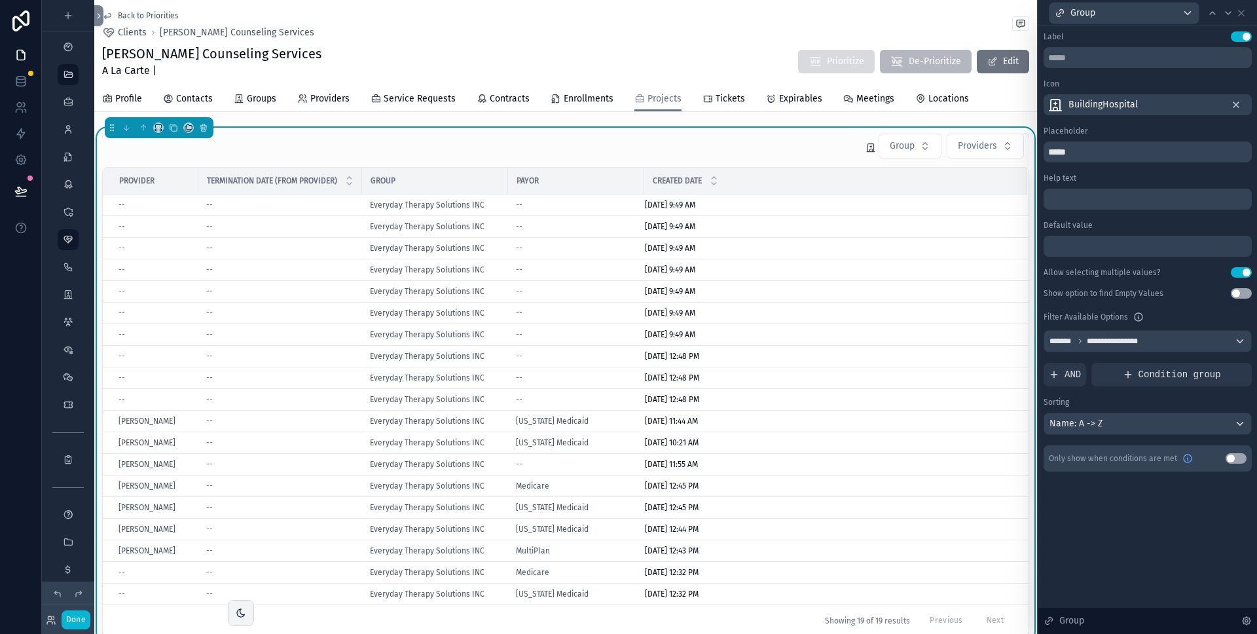
click at [1236, 101] on icon at bounding box center [1236, 105] width 10 height 10
click at [1243, 13] on icon at bounding box center [1241, 12] width 5 height 5
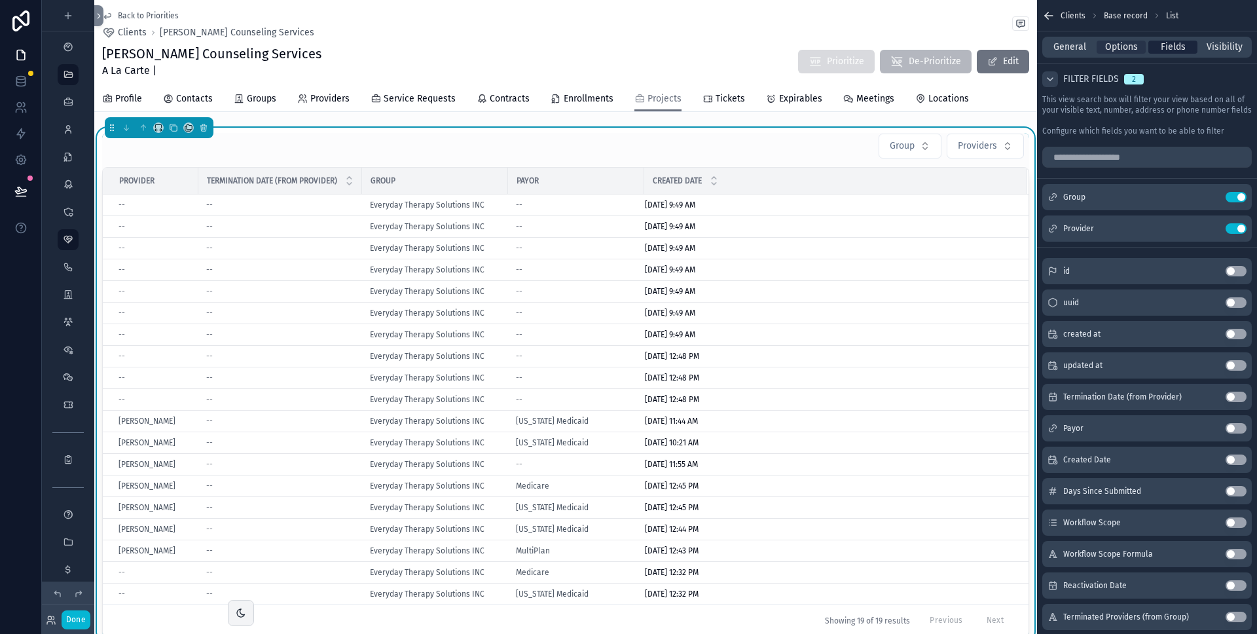
click at [1179, 46] on span "Fields" at bounding box center [1173, 47] width 25 height 13
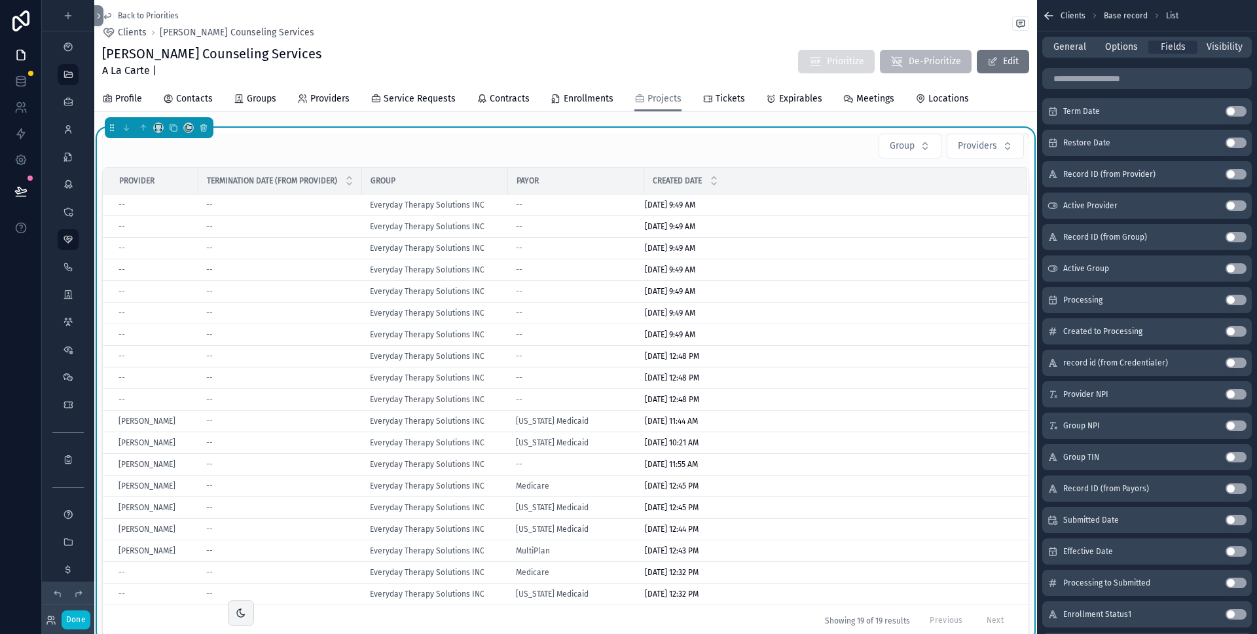
click at [1236, 108] on button "Use setting" at bounding box center [1236, 111] width 21 height 10
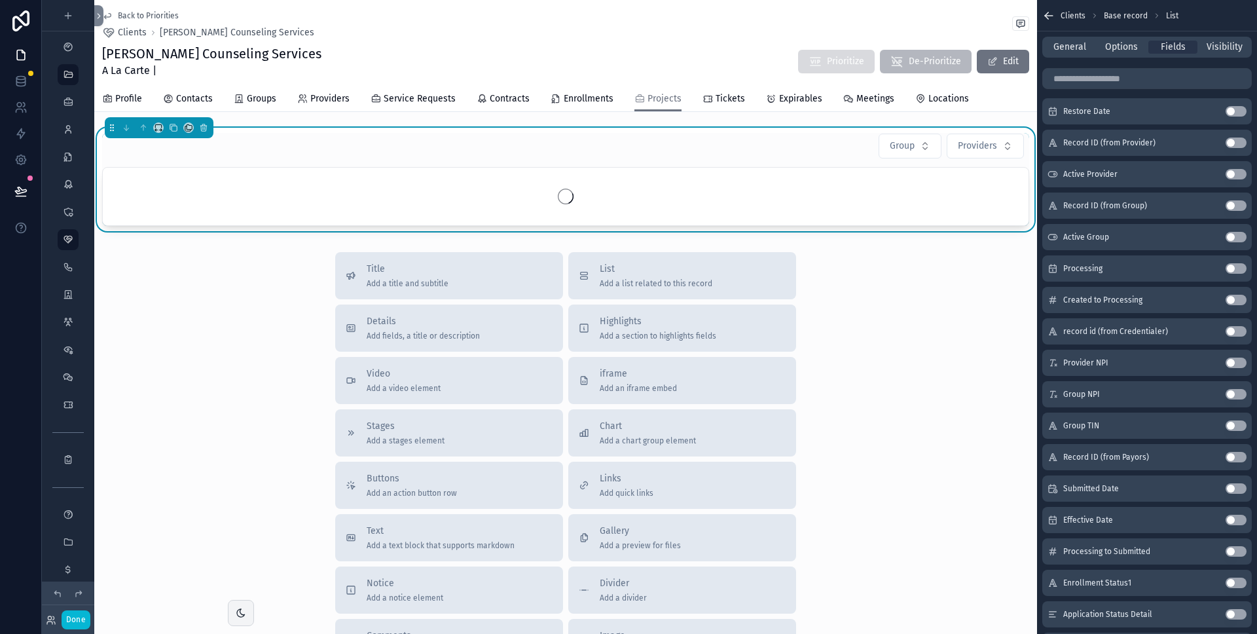
scroll to position [0, 0]
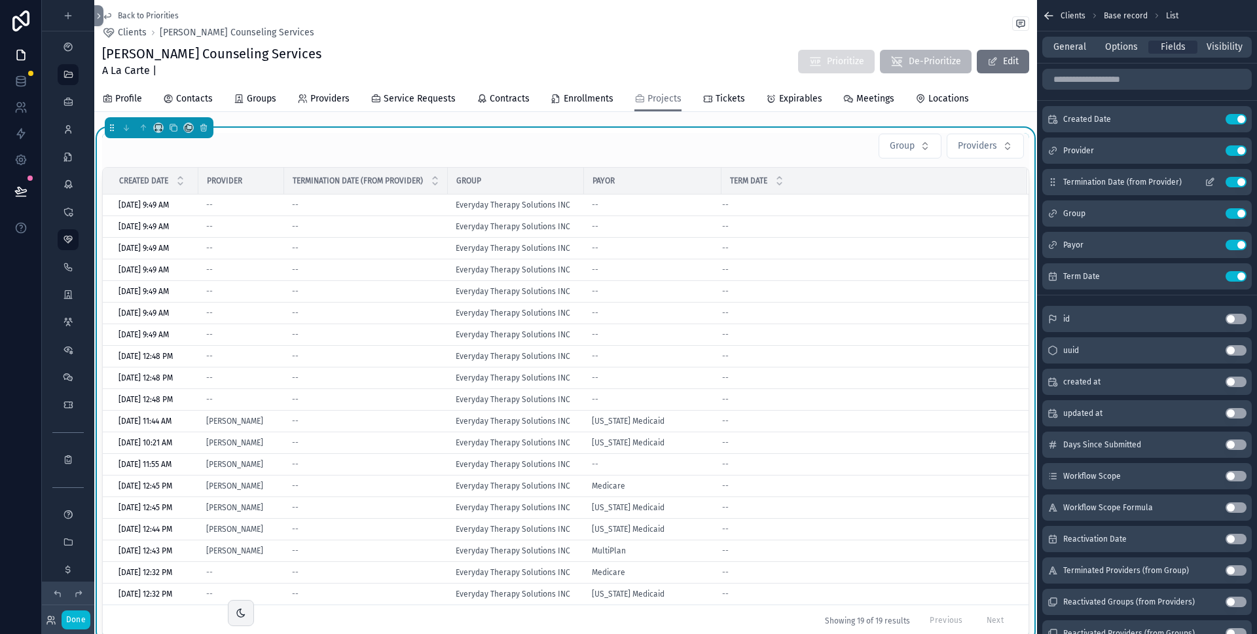
click at [1231, 181] on button "Use setting" at bounding box center [1236, 182] width 21 height 10
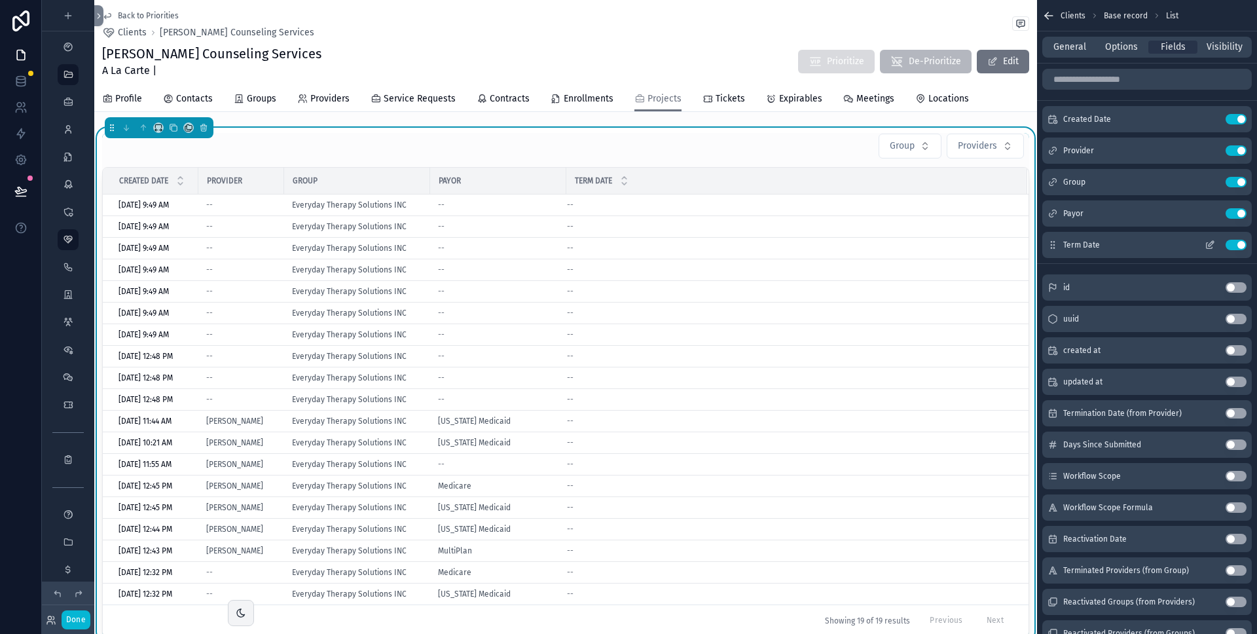
click at [1237, 246] on button "Use setting" at bounding box center [1236, 245] width 21 height 10
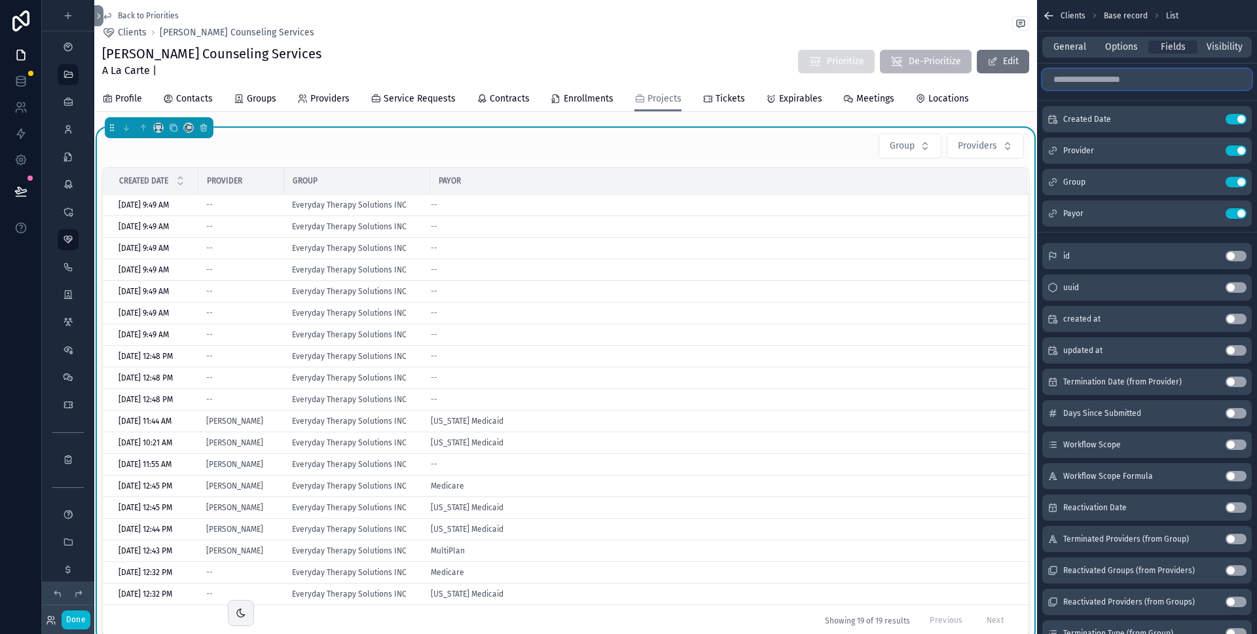
click at [1132, 78] on input "scrollable content" at bounding box center [1148, 79] width 210 height 21
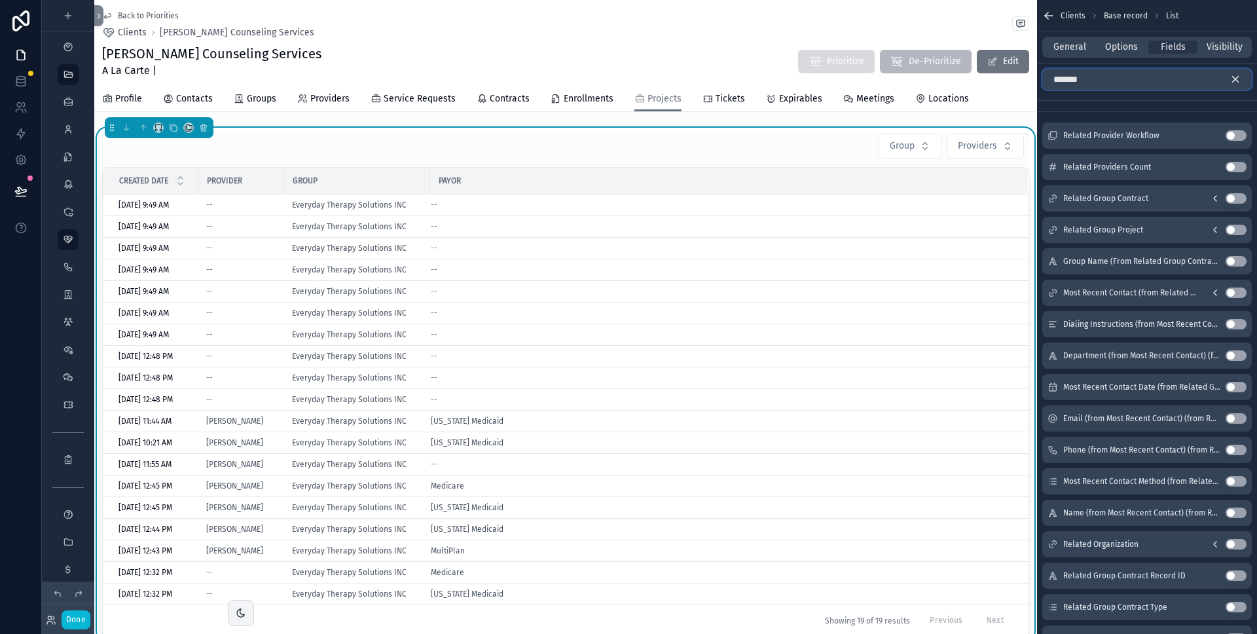
type input "*******"
click at [1236, 228] on button "Use setting" at bounding box center [1236, 230] width 21 height 10
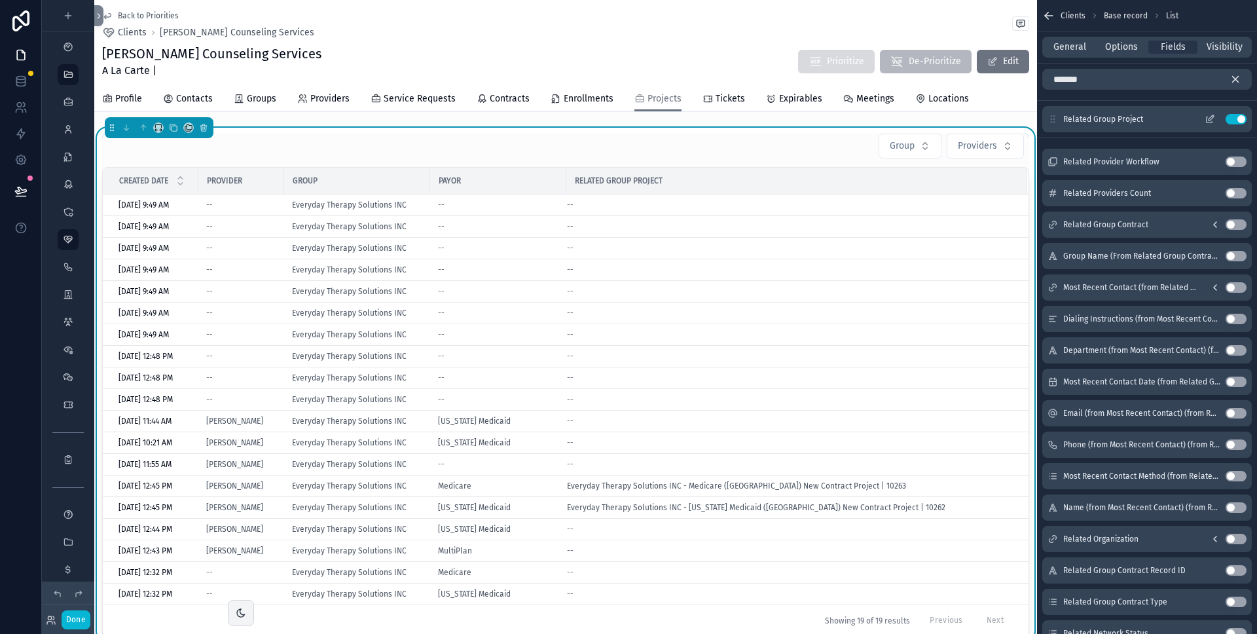
click at [1238, 111] on div "Related Group Project Use setting" at bounding box center [1148, 119] width 210 height 26
click at [1232, 120] on button "Use setting" at bounding box center [1236, 119] width 21 height 10
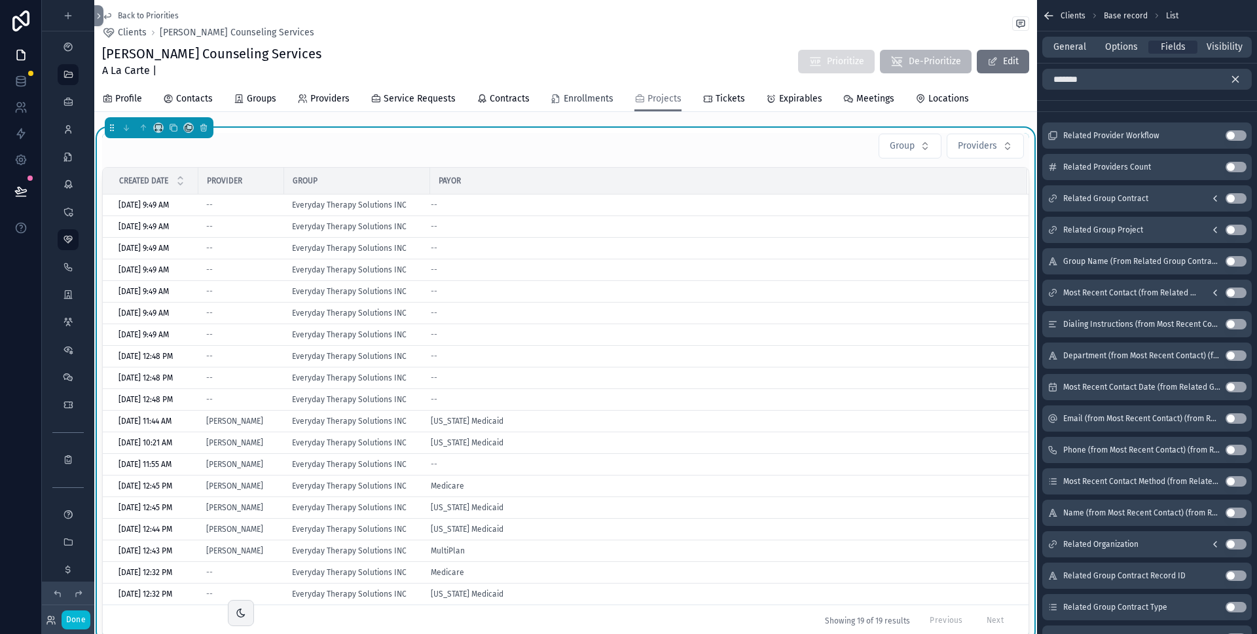
click at [593, 102] on span "Enrollments" at bounding box center [589, 98] width 50 height 13
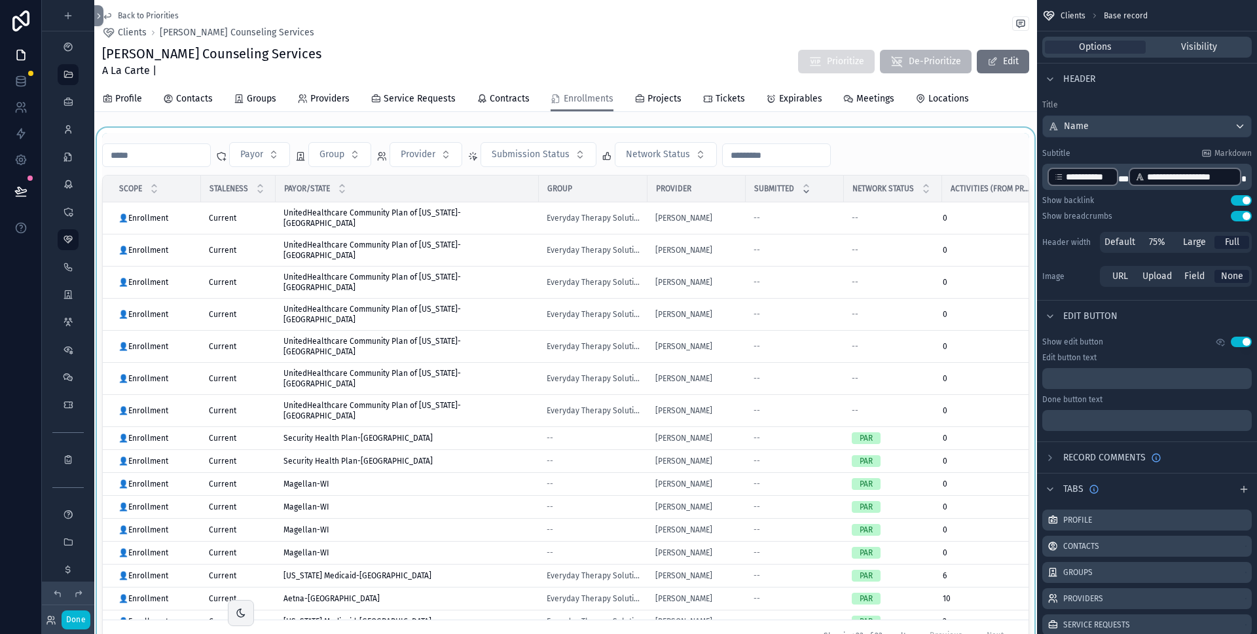
click at [908, 147] on div "scrollable content" at bounding box center [565, 392] width 943 height 529
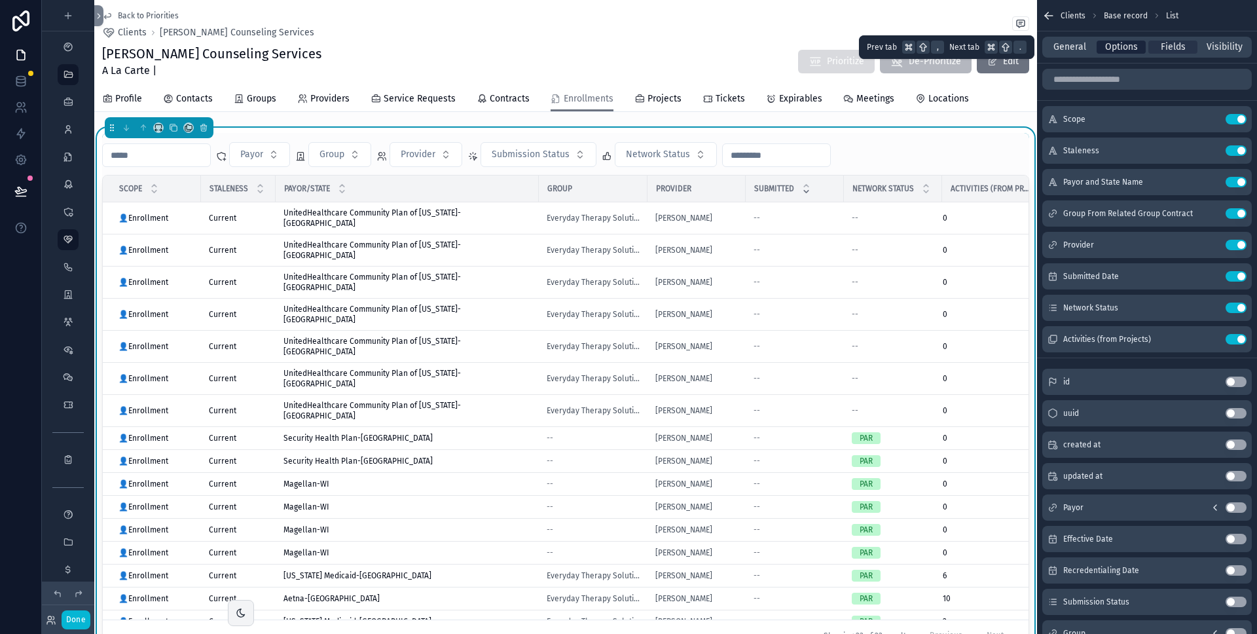
click at [1136, 43] on span "Options" at bounding box center [1121, 47] width 33 height 13
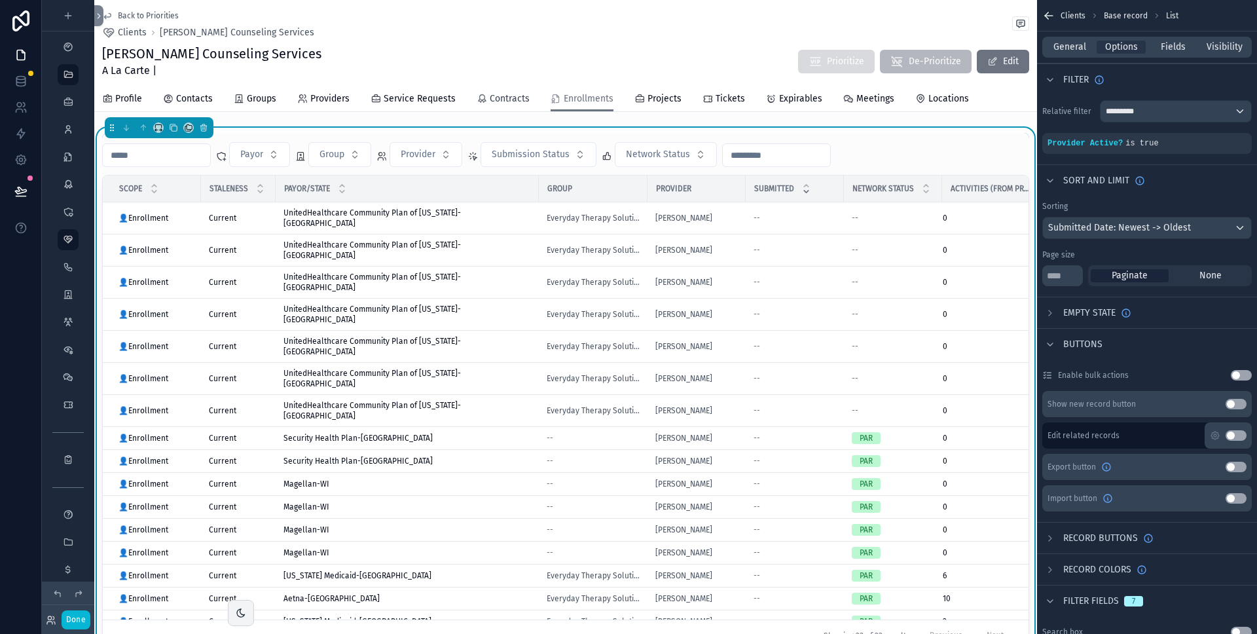
click at [510, 96] on span "Contracts" at bounding box center [510, 98] width 40 height 13
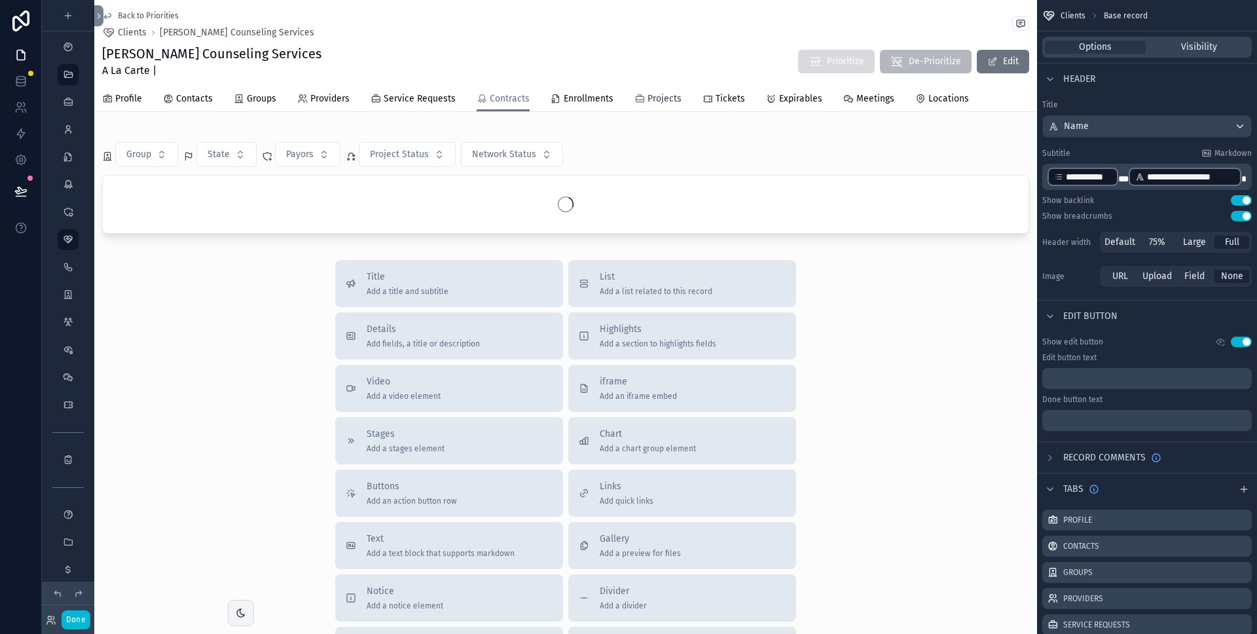
click at [659, 105] on span "Projects" at bounding box center [665, 98] width 34 height 13
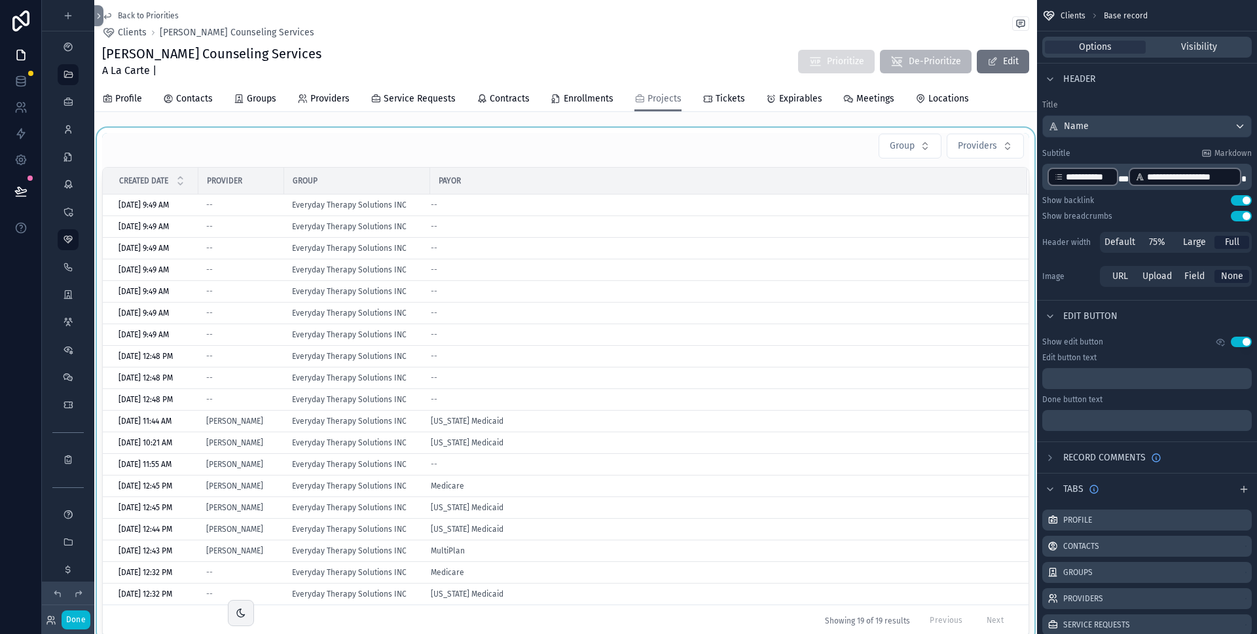
click at [763, 153] on div "scrollable content" at bounding box center [565, 385] width 943 height 514
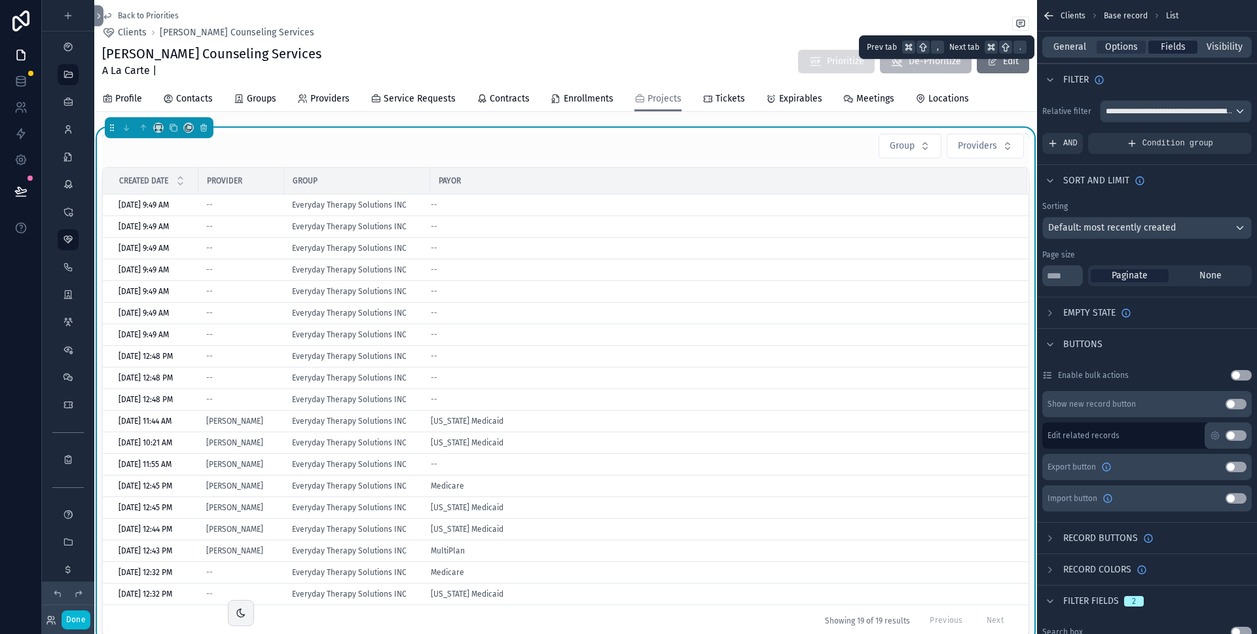
click at [1176, 51] on span "Fields" at bounding box center [1173, 47] width 25 height 13
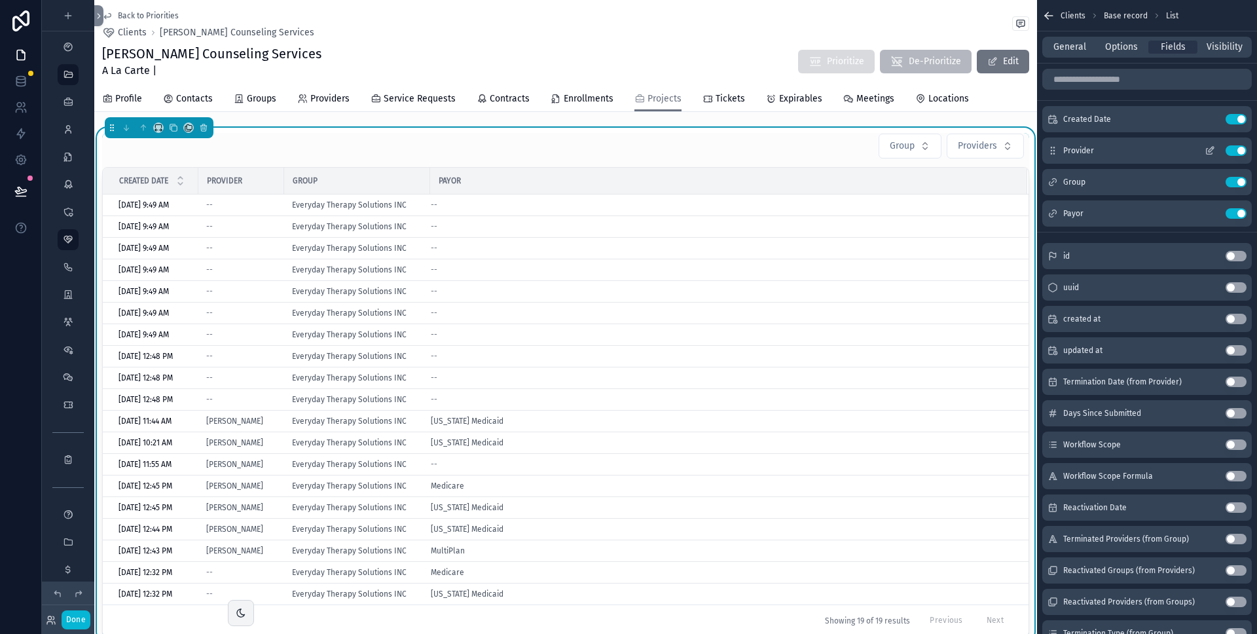
click at [1236, 150] on button "Use setting" at bounding box center [1236, 150] width 21 height 10
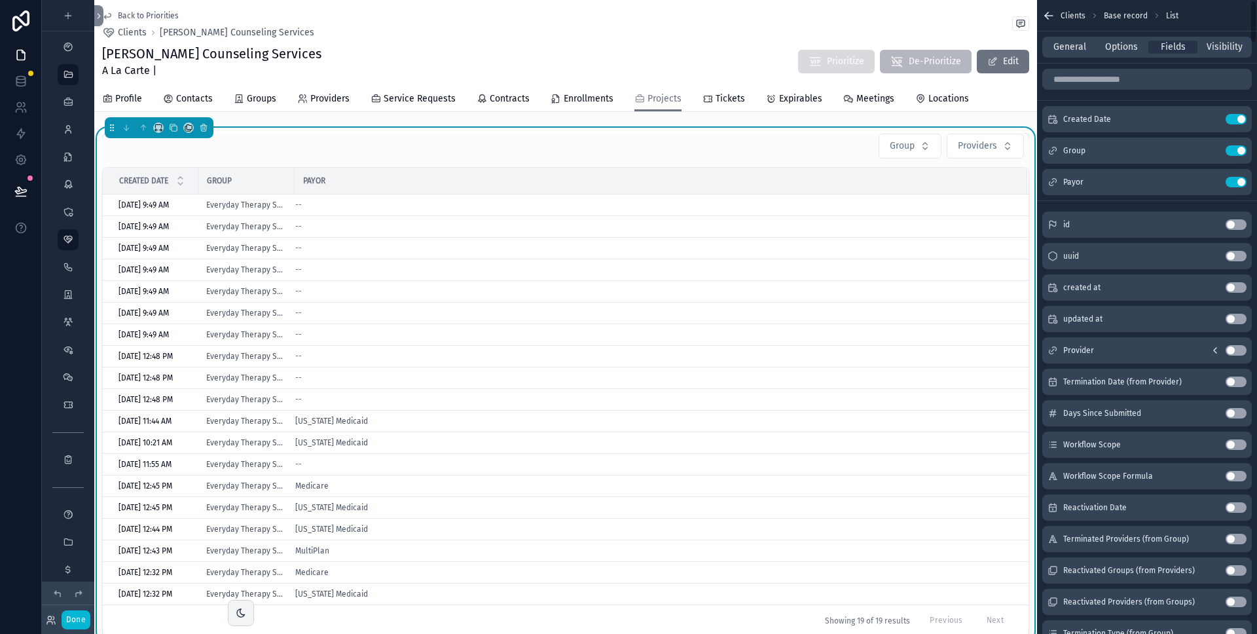
click at [1236, 150] on button "Use setting" at bounding box center [1236, 150] width 21 height 10
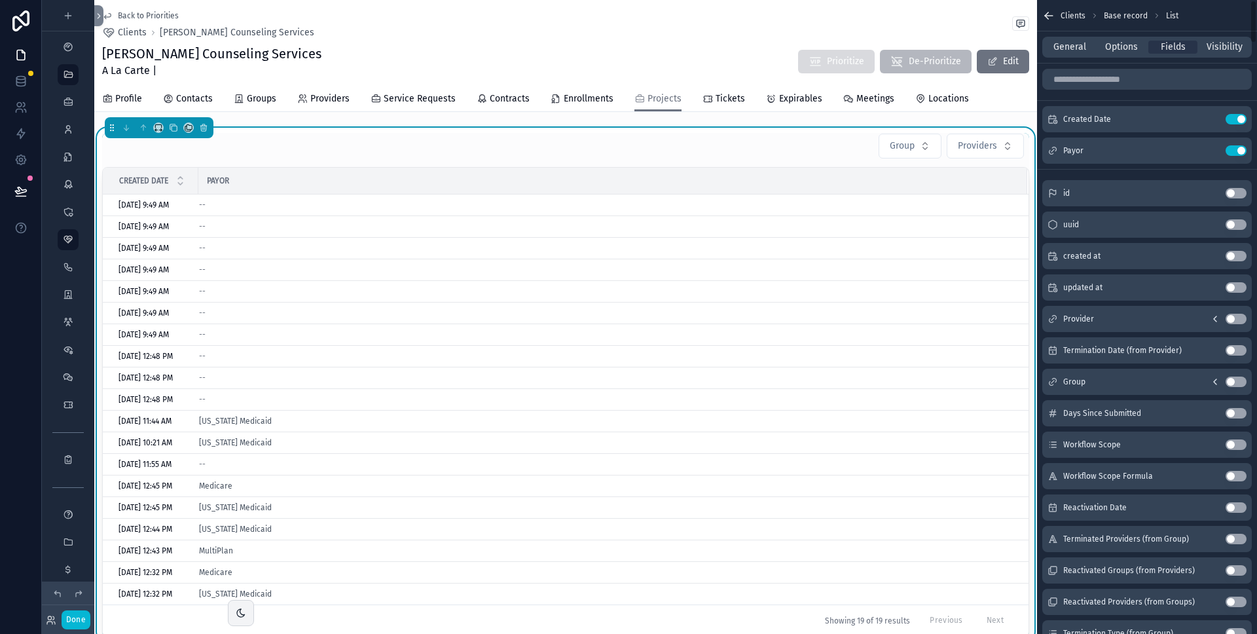
click at [1236, 150] on button "Use setting" at bounding box center [1236, 150] width 21 height 10
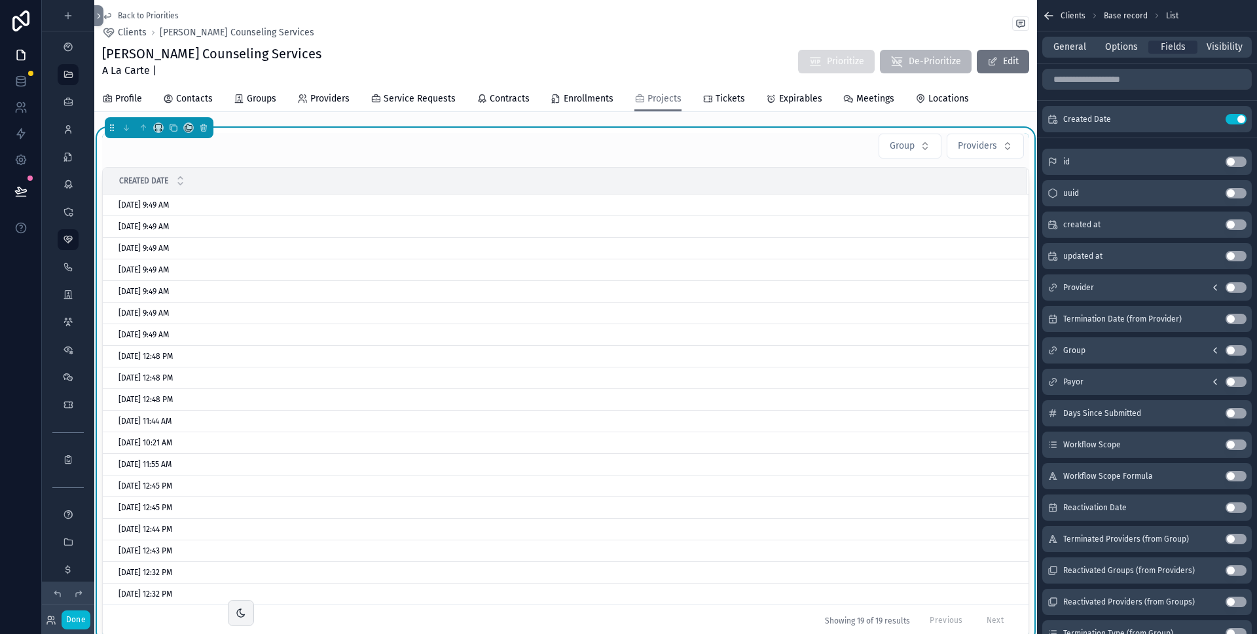
click at [1233, 443] on button "Use setting" at bounding box center [1236, 444] width 21 height 10
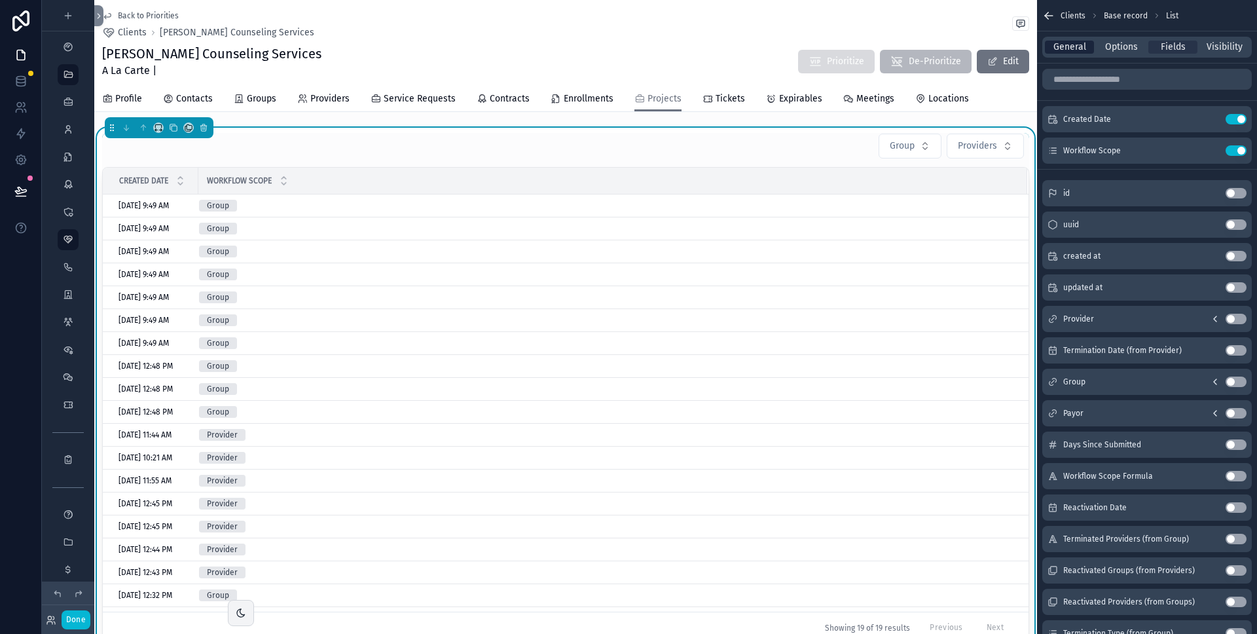
click at [1072, 49] on span "General" at bounding box center [1070, 47] width 33 height 13
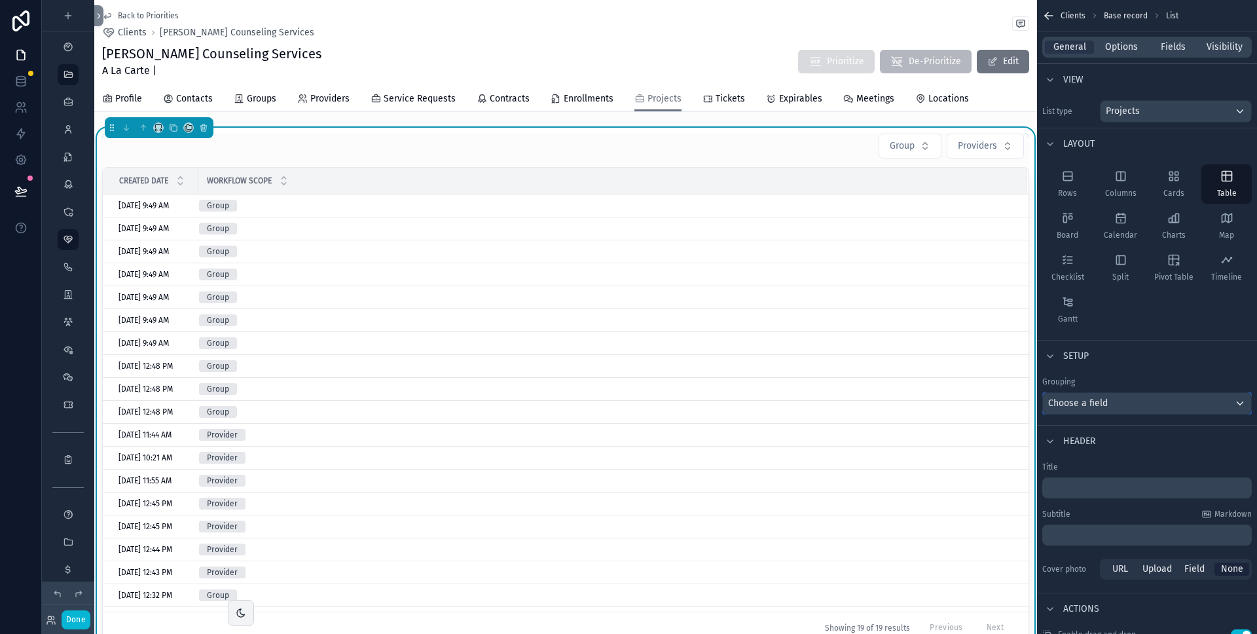
click at [1103, 403] on span "Choose a field" at bounding box center [1078, 403] width 60 height 11
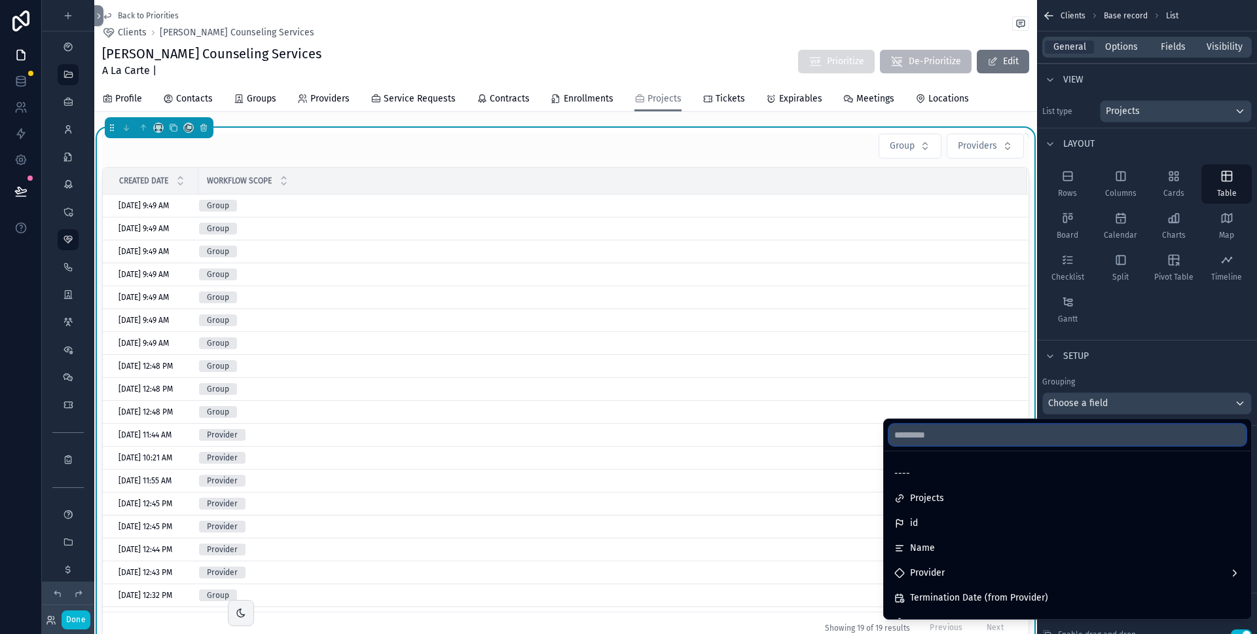
click at [986, 434] on input "text" at bounding box center [1067, 434] width 357 height 21
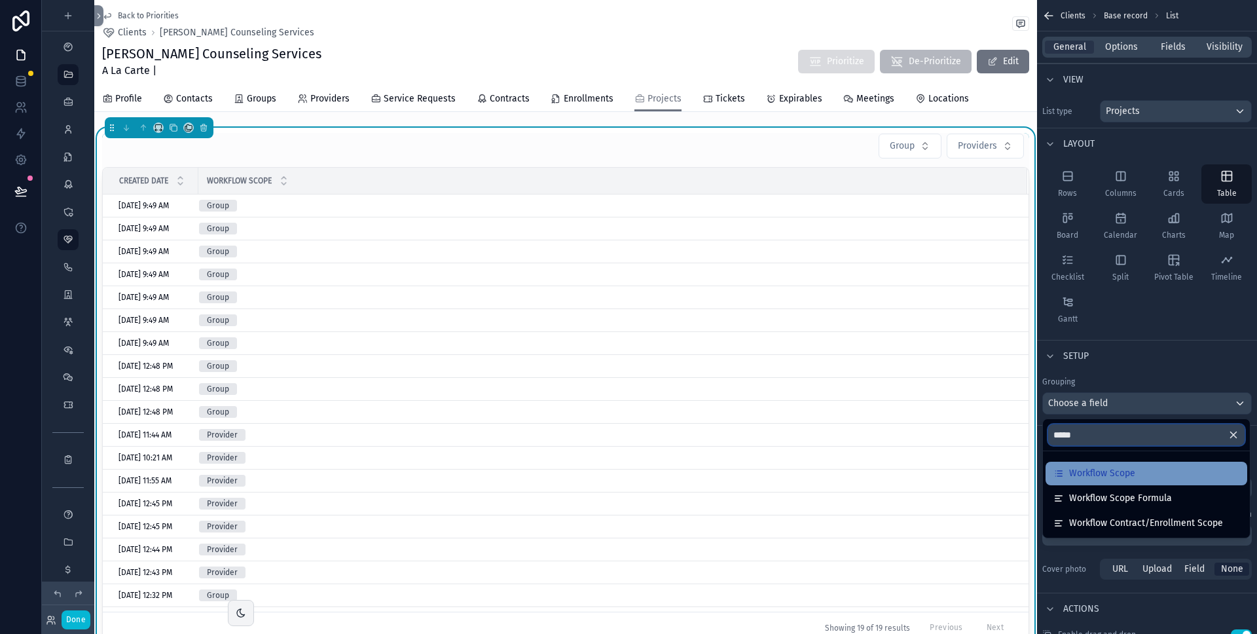
type input "*****"
click at [1100, 467] on span "Workflow Scope" at bounding box center [1102, 474] width 66 height 16
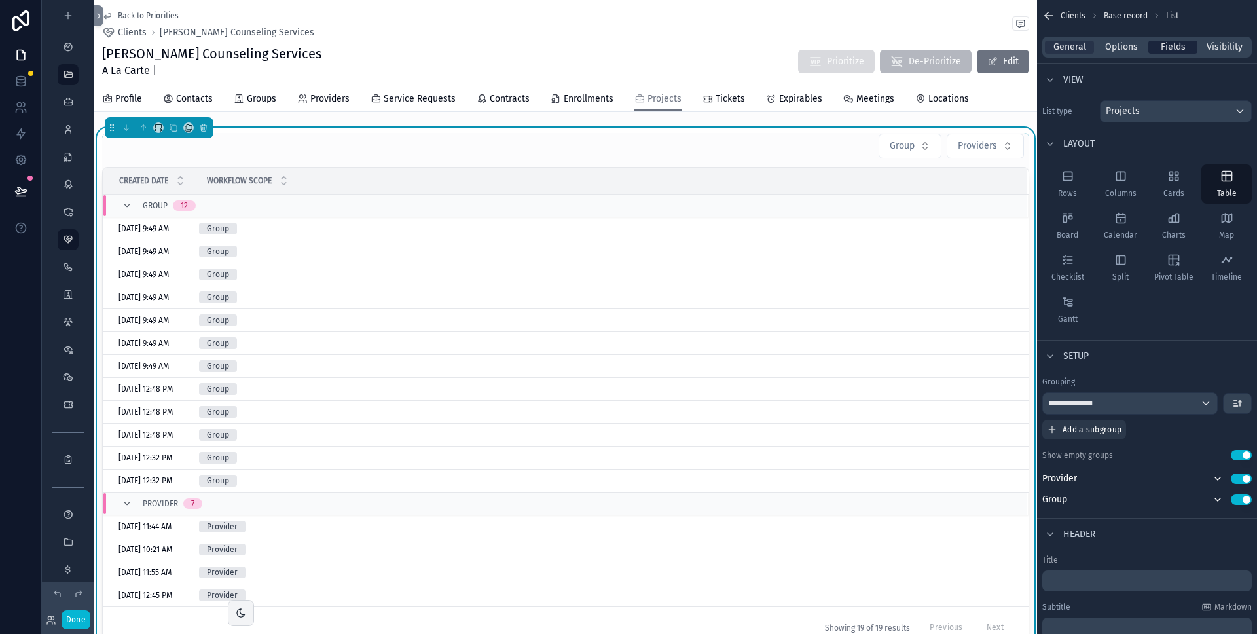
click at [1172, 44] on span "Fields" at bounding box center [1173, 47] width 25 height 13
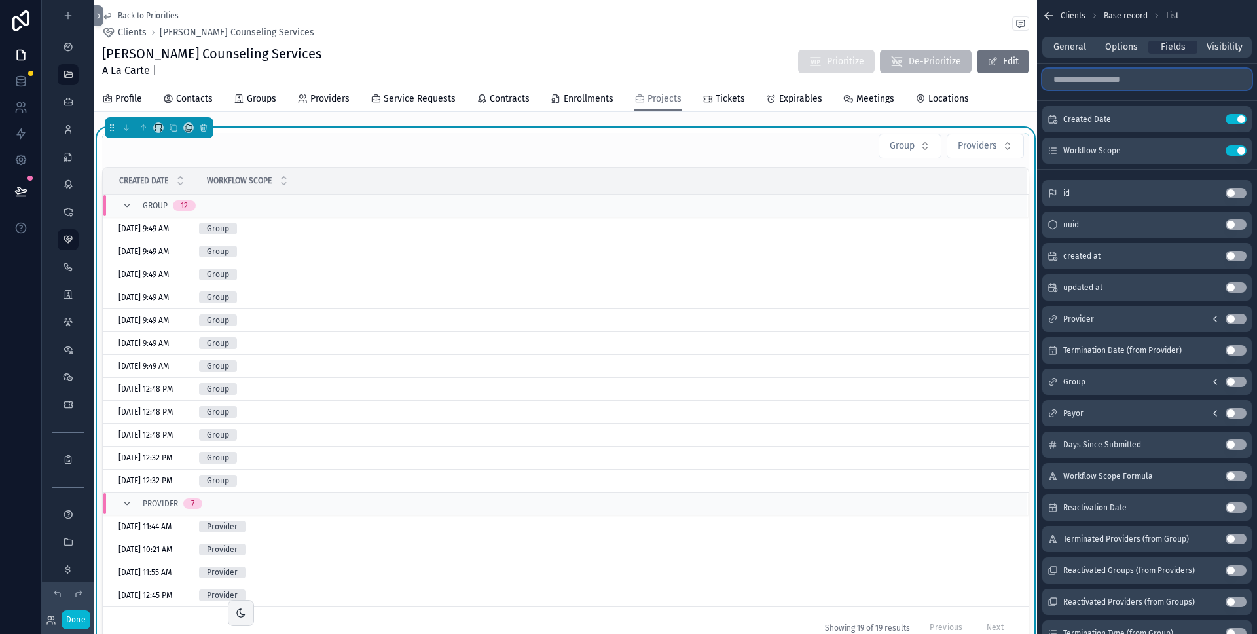
click at [1139, 78] on input "scrollable content" at bounding box center [1148, 79] width 210 height 21
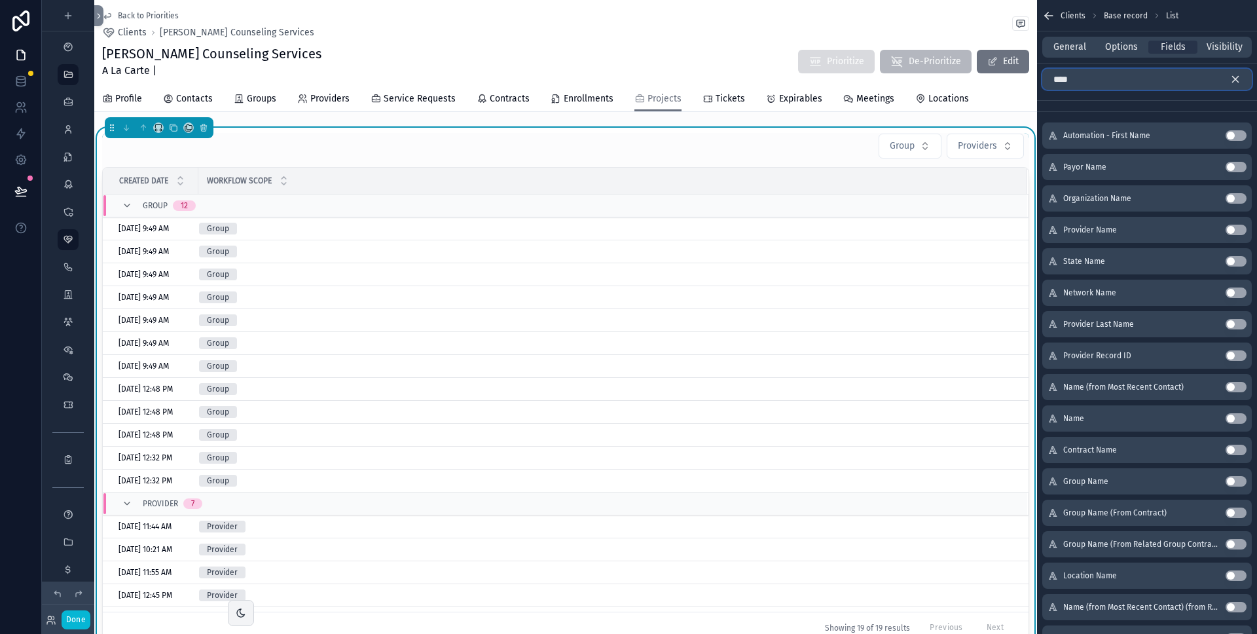
type input "****"
click at [1235, 417] on button "Use setting" at bounding box center [1236, 418] width 21 height 10
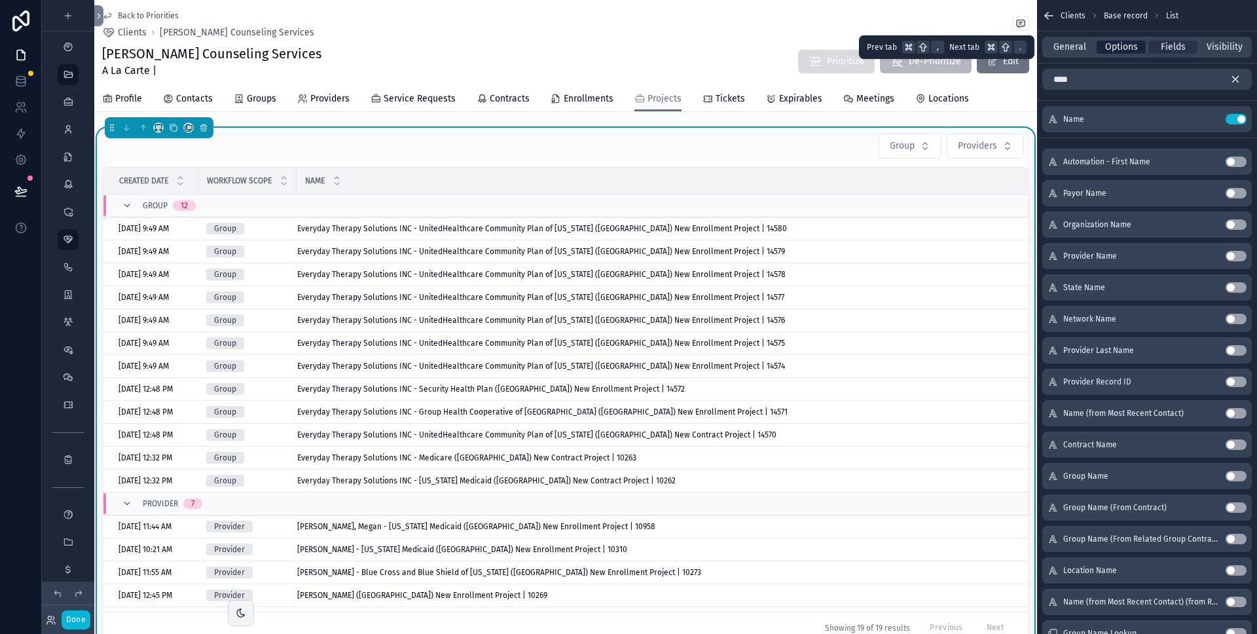
click at [1132, 45] on span "Options" at bounding box center [1121, 47] width 33 height 13
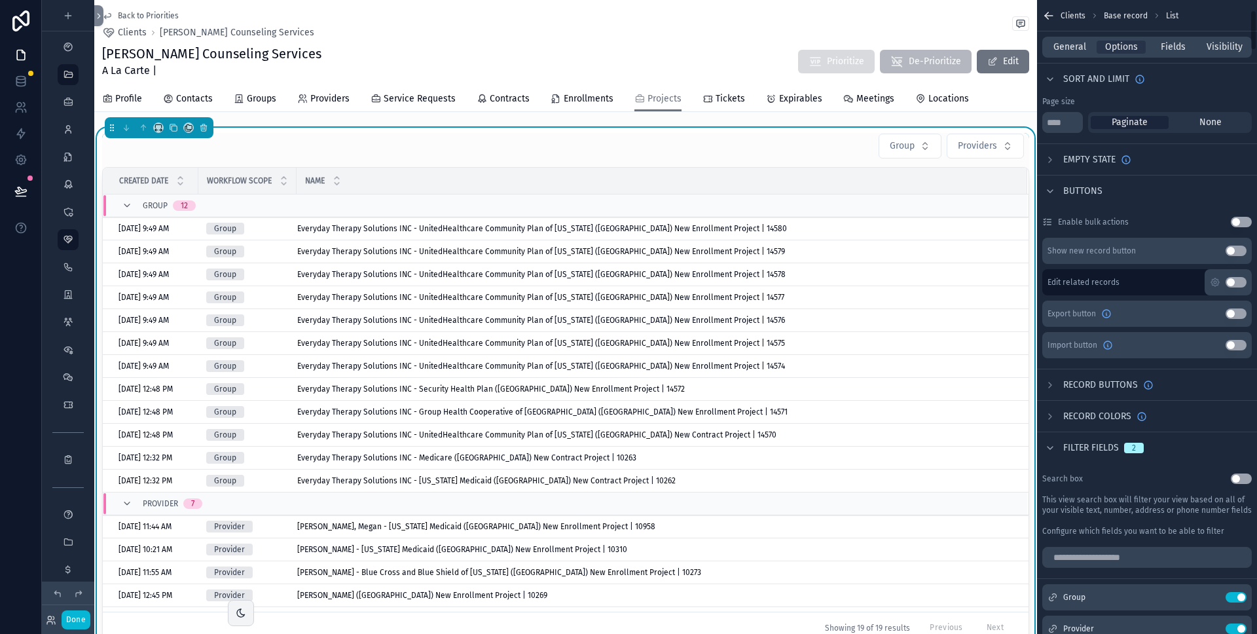
scroll to position [204, 0]
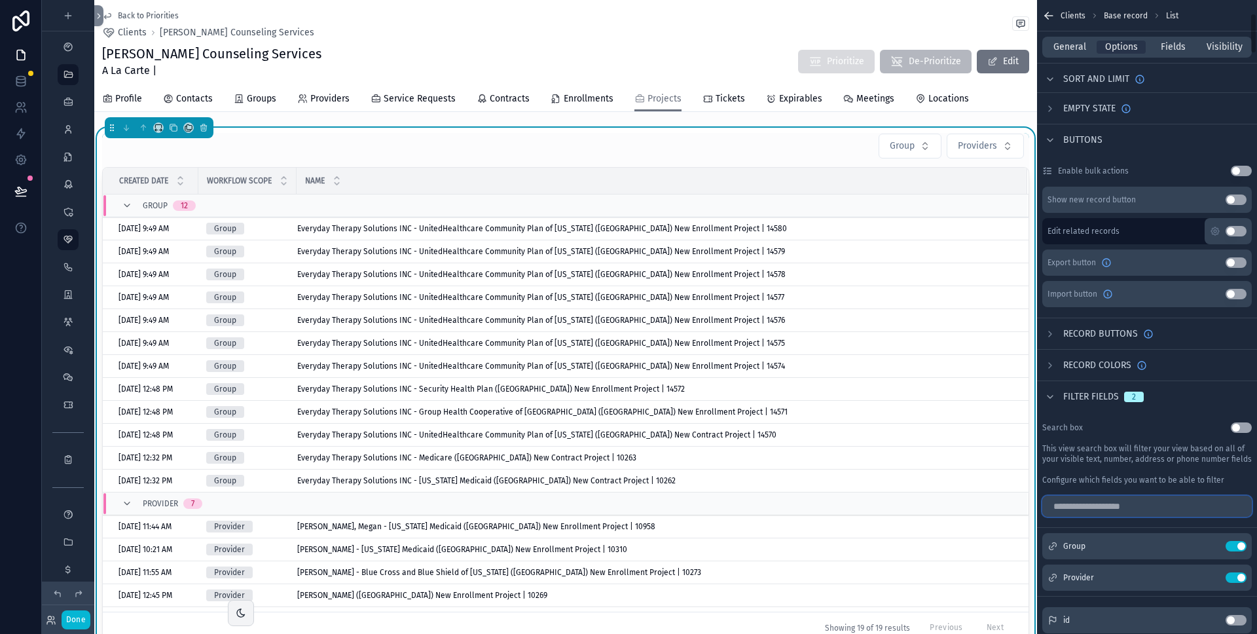
click at [1108, 510] on input "scrollable content" at bounding box center [1148, 506] width 210 height 21
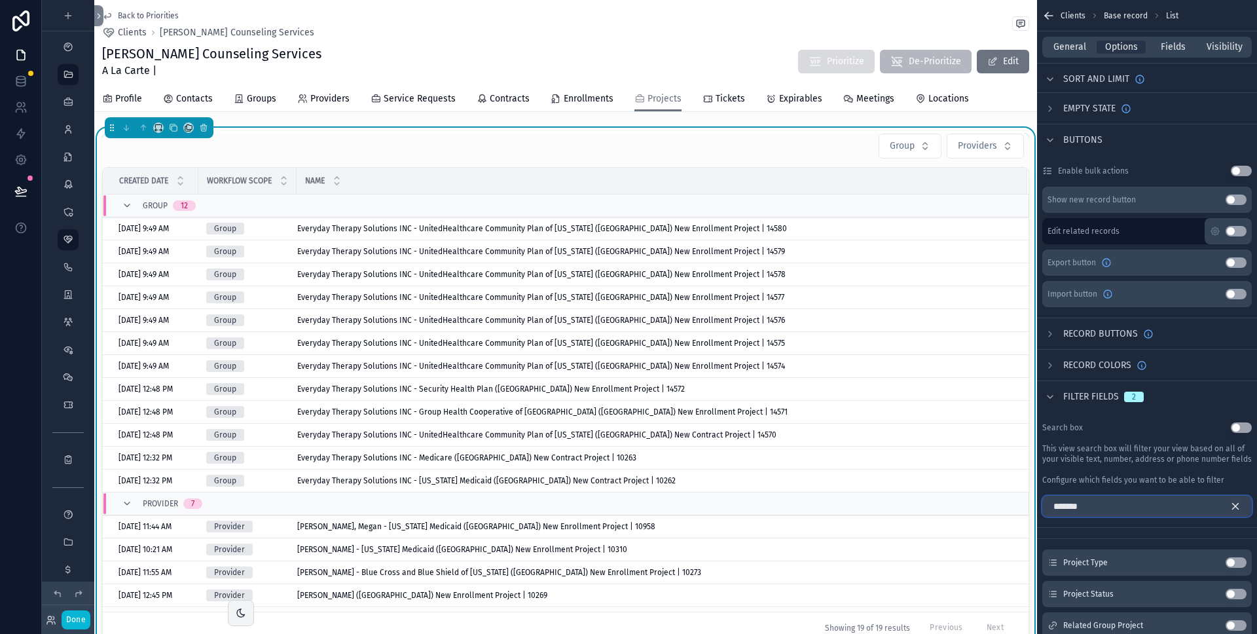
type input "*******"
click at [1242, 592] on button "Use setting" at bounding box center [1236, 594] width 21 height 10
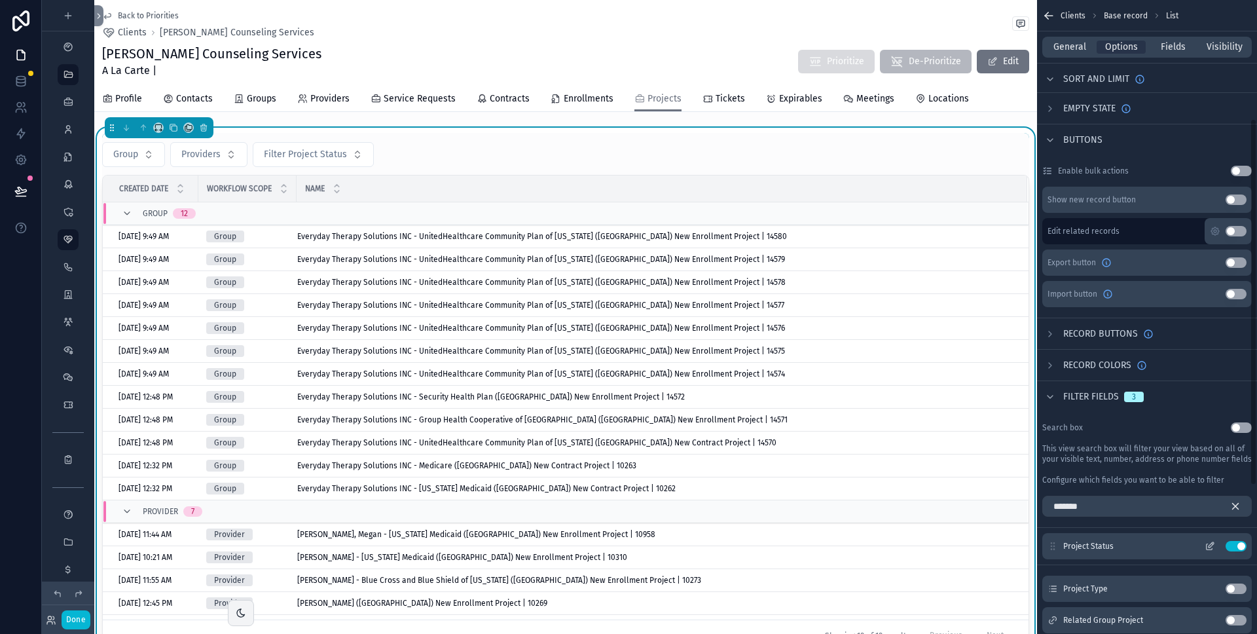
click at [1209, 543] on icon "scrollable content" at bounding box center [1210, 546] width 10 height 10
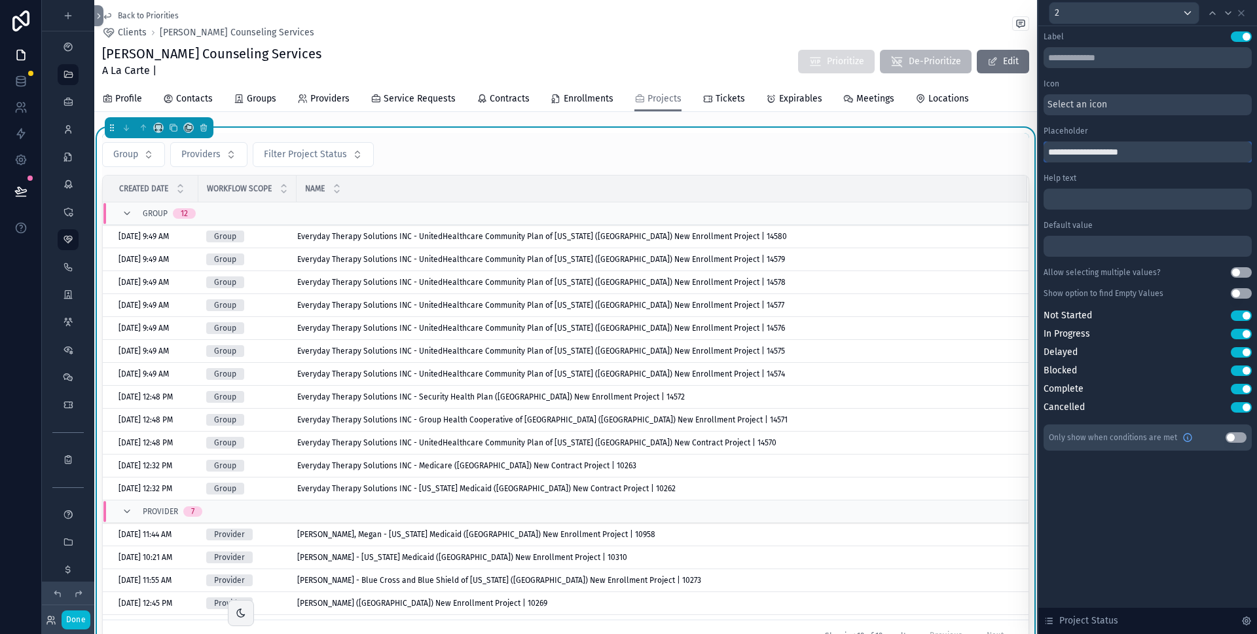
drag, startPoint x: 1074, startPoint y: 154, endPoint x: 1015, endPoint y: 154, distance: 58.9
click at [1015, 154] on div "**********" at bounding box center [628, 317] width 1257 height 634
type input "**********"
click at [1241, 10] on icon at bounding box center [1241, 13] width 10 height 10
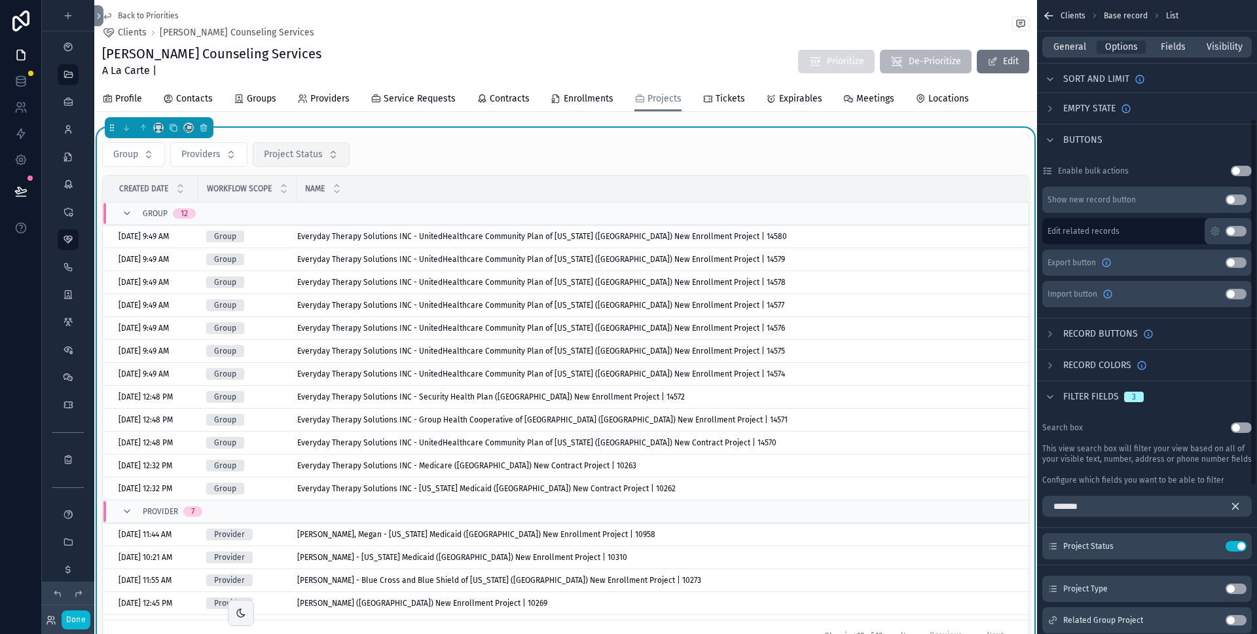
click at [291, 155] on span "Project Status" at bounding box center [293, 154] width 59 height 13
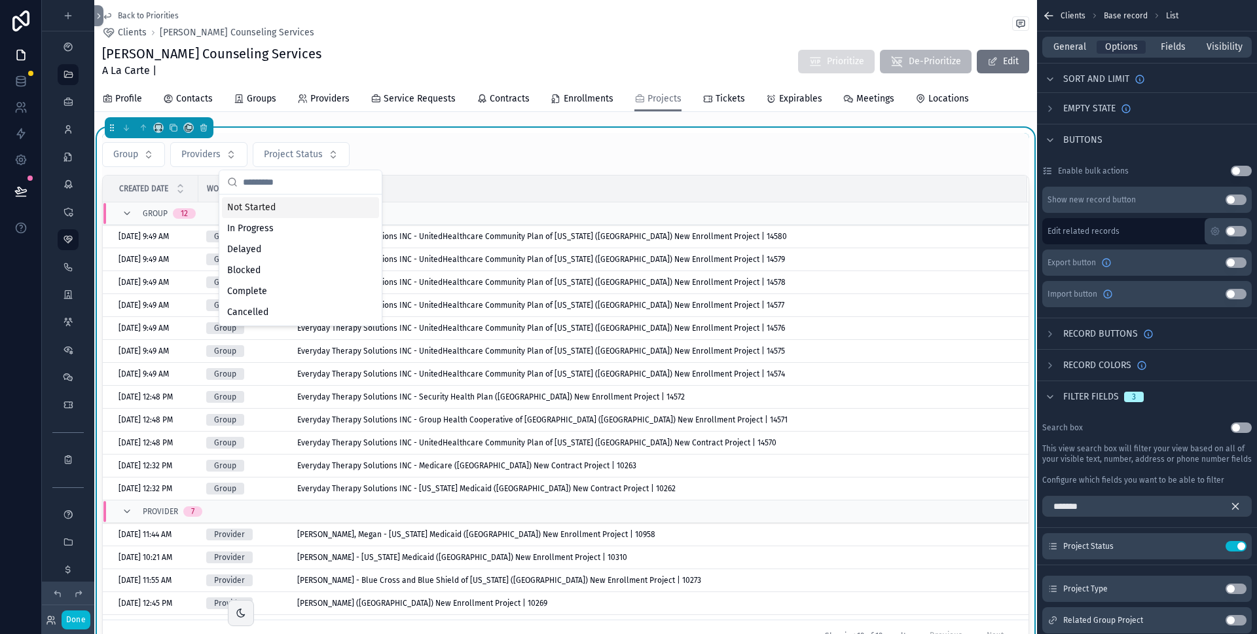
click at [299, 204] on div "Not Started" at bounding box center [300, 207] width 157 height 21
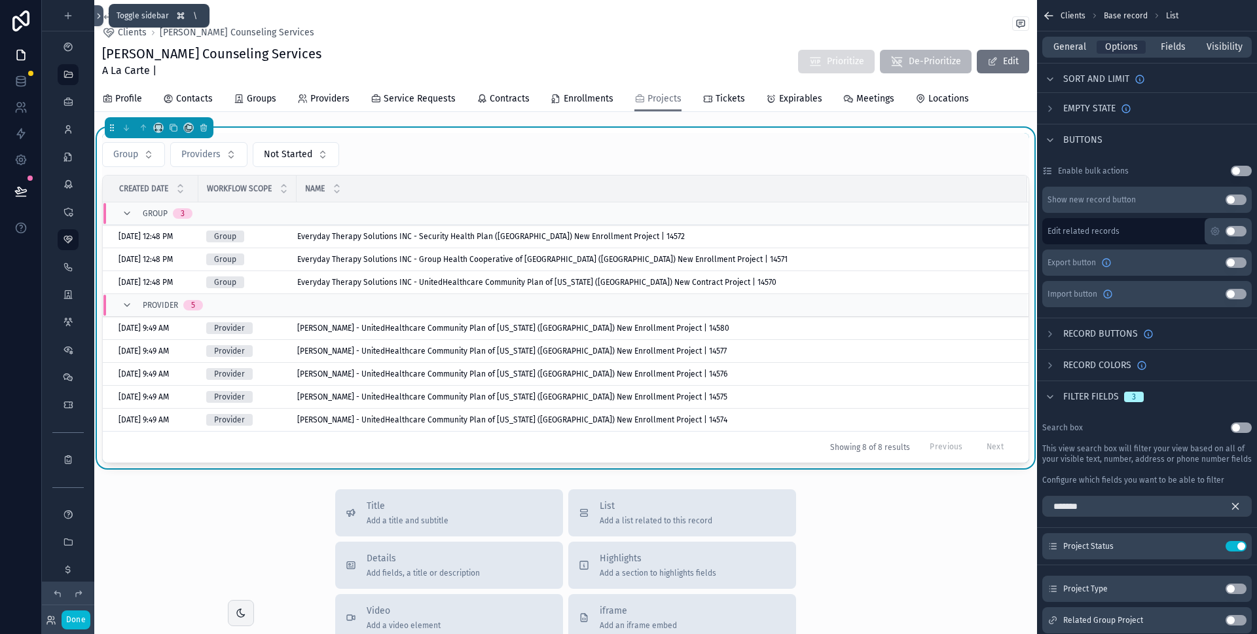
click at [99, 16] on icon at bounding box center [98, 16] width 9 height 10
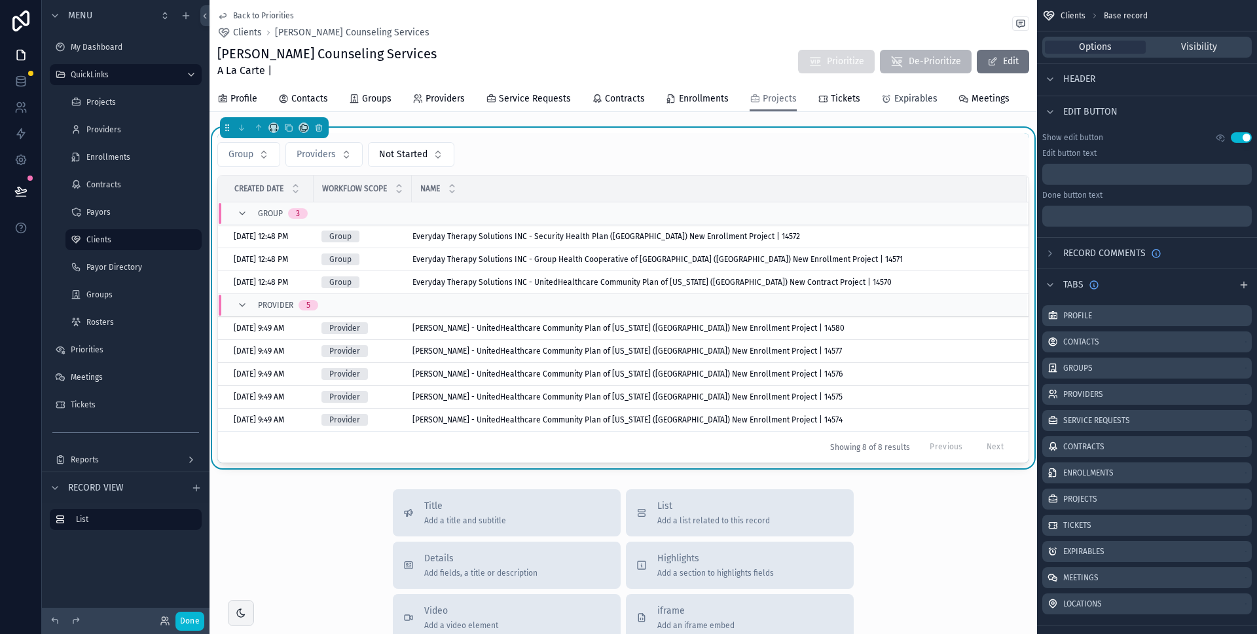
click at [896, 94] on span "Expirables" at bounding box center [916, 98] width 43 height 13
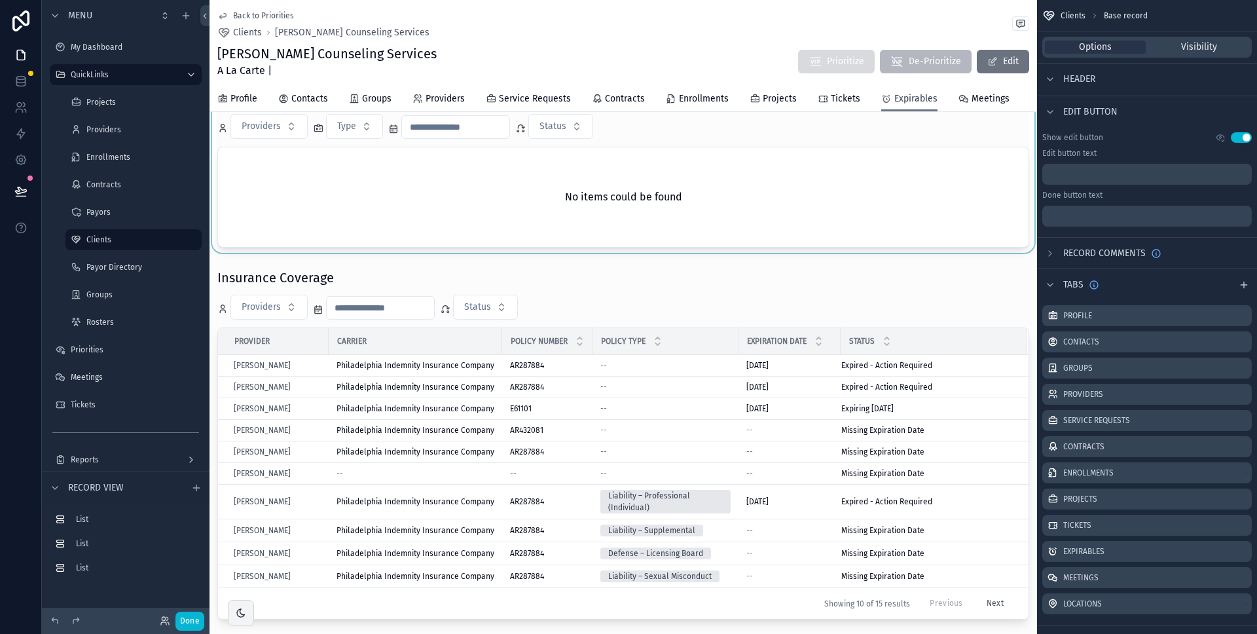
scroll to position [562, 0]
